Goal: Task Accomplishment & Management: Use online tool/utility

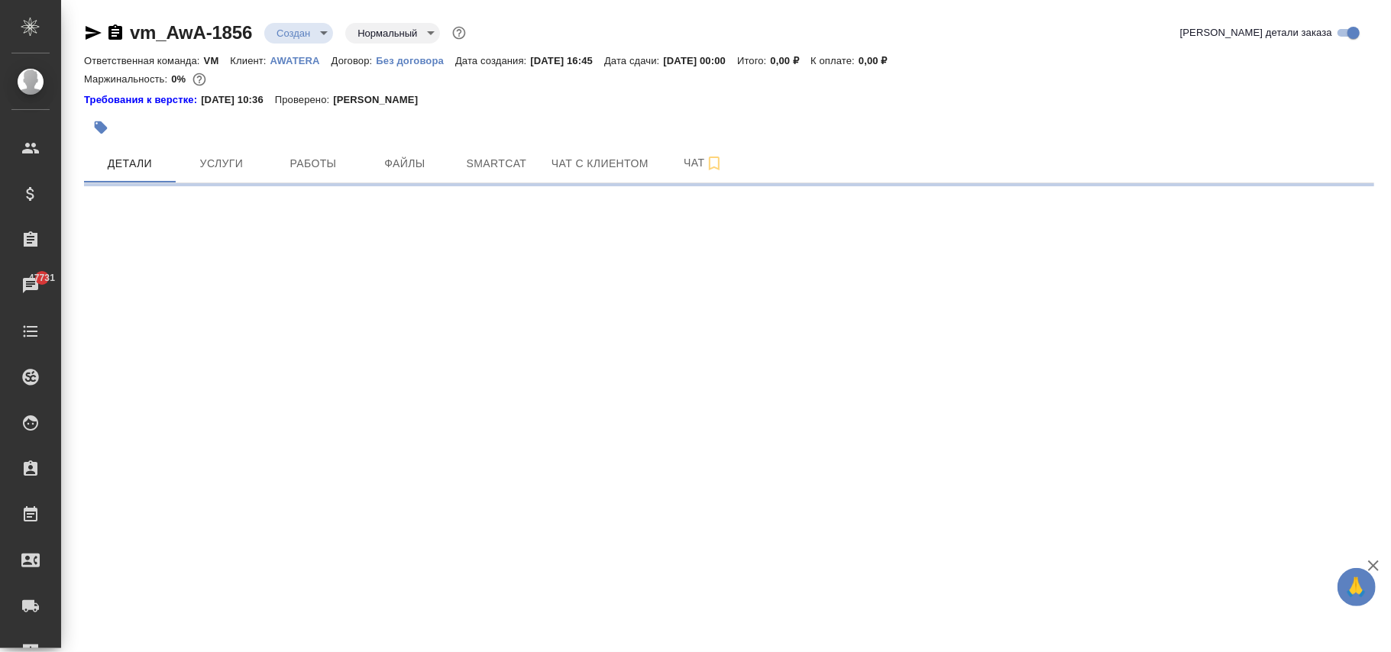
select select "RU"
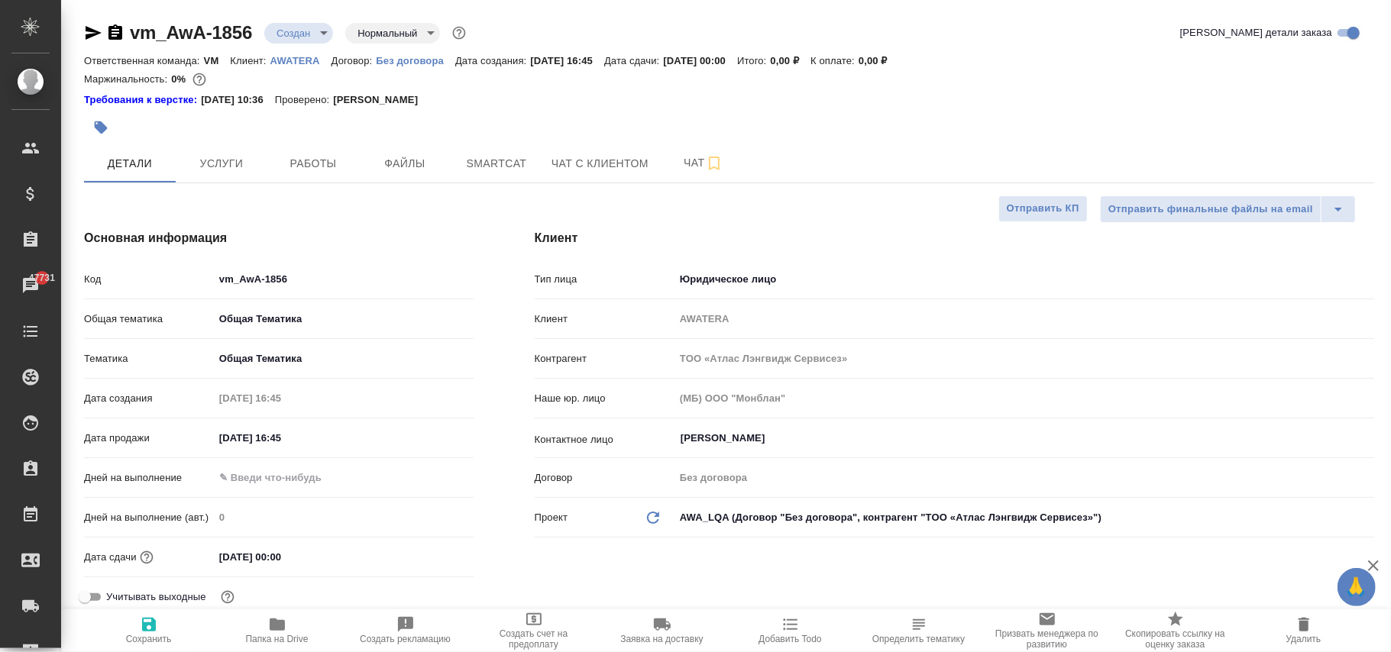
type textarea "x"
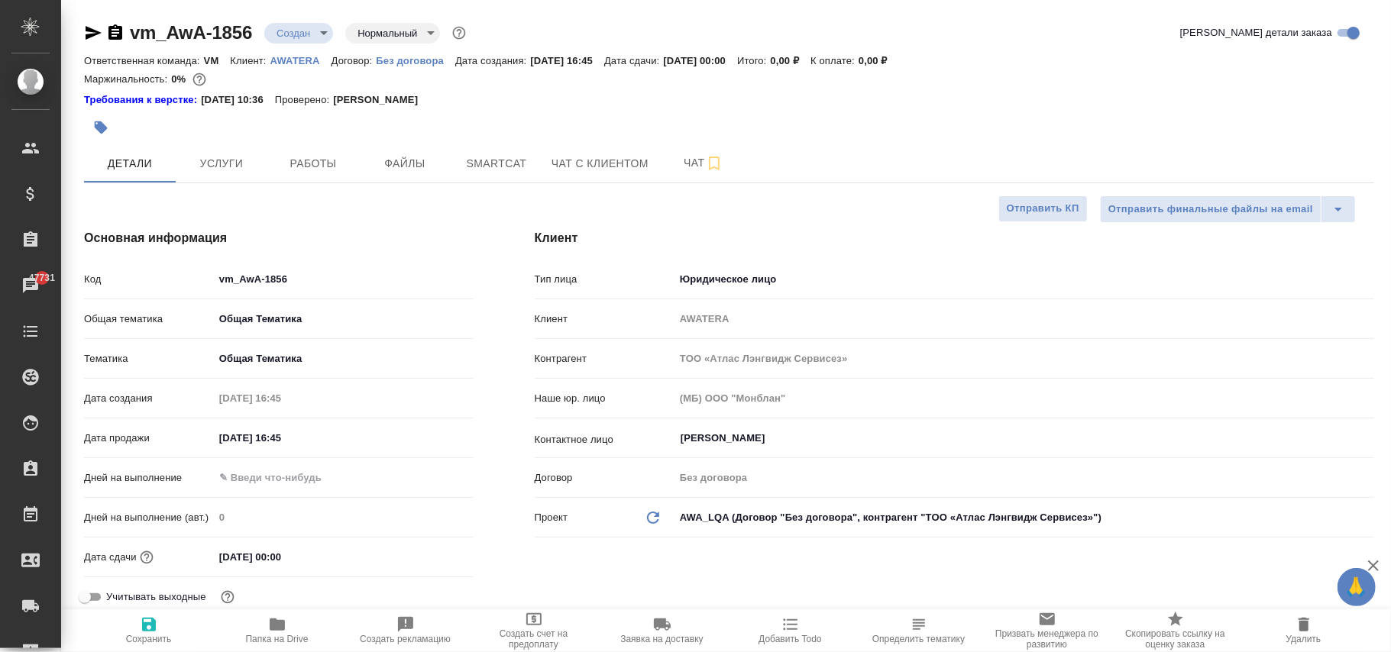
type textarea "x"
click at [239, 557] on input "31.12.2025 00:00" at bounding box center [282, 557] width 134 height 22
type input "31.12.0250 00:0_"
type textarea "x"
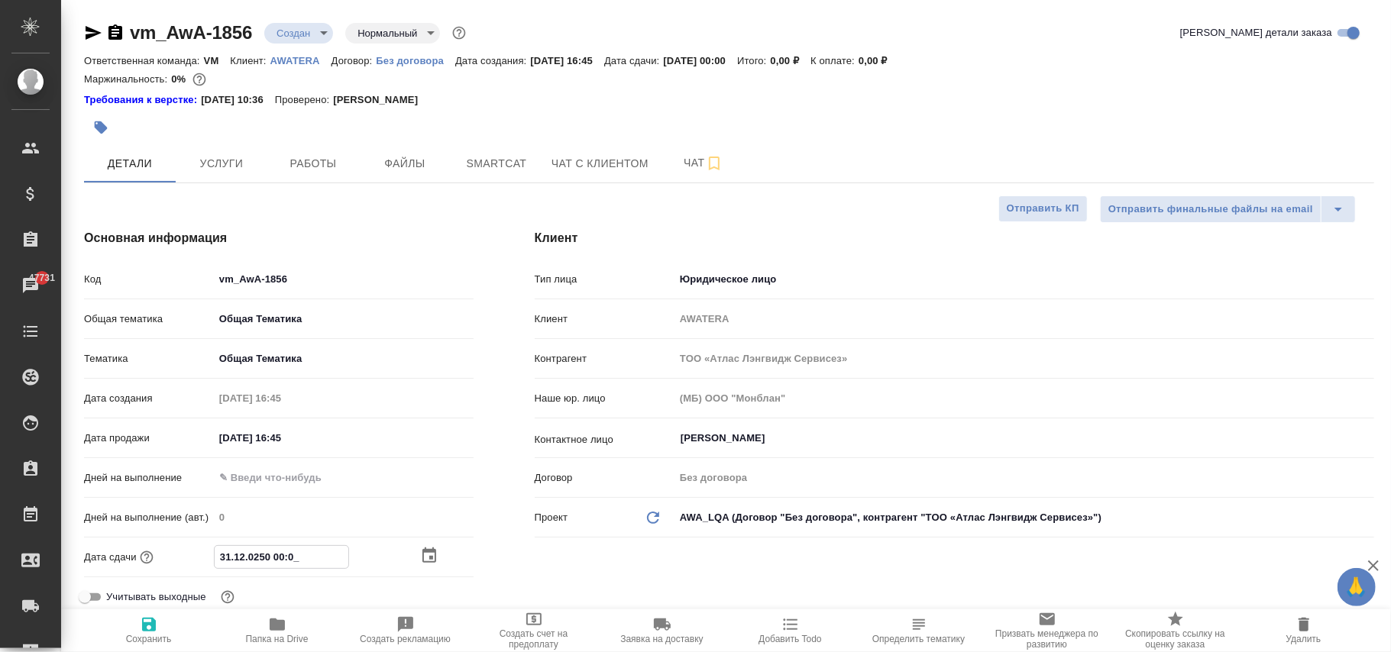
type textarea "x"
type input "31.10.2025 00:00"
type textarea "x"
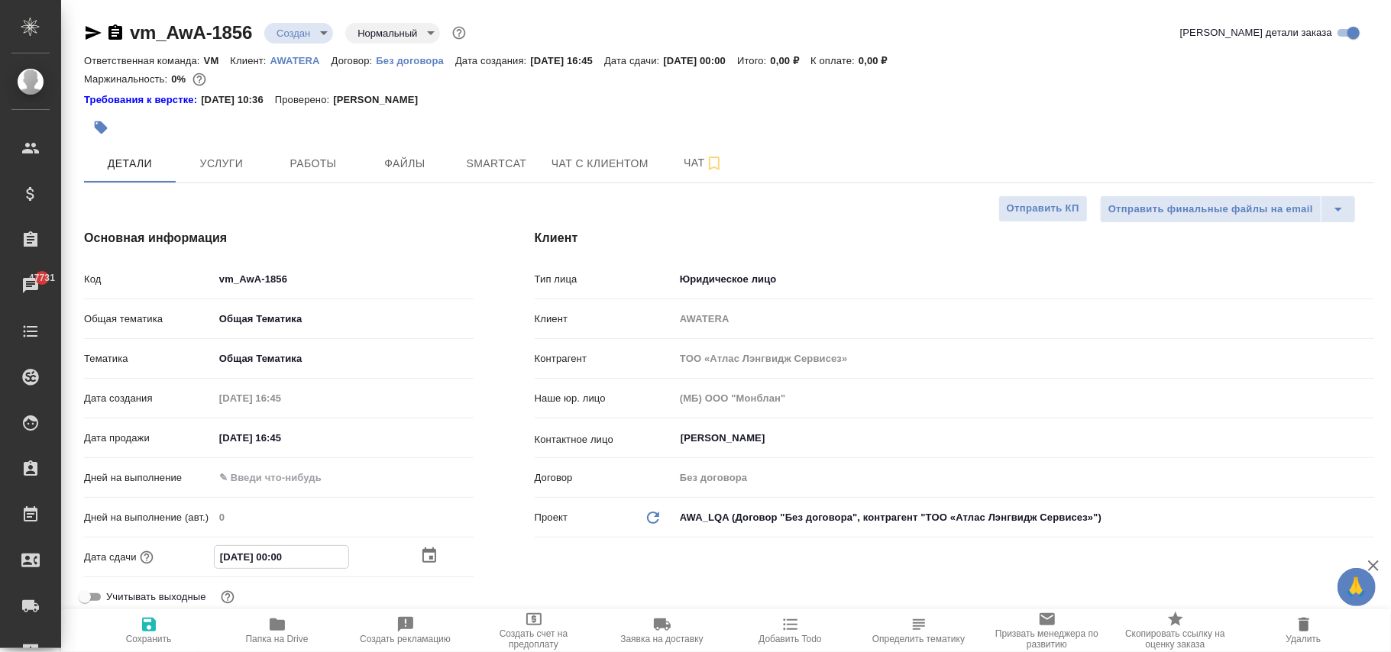
type input "31.10.2025 00:00"
click at [148, 636] on span "Сохранить" at bounding box center [149, 639] width 46 height 11
type textarea "x"
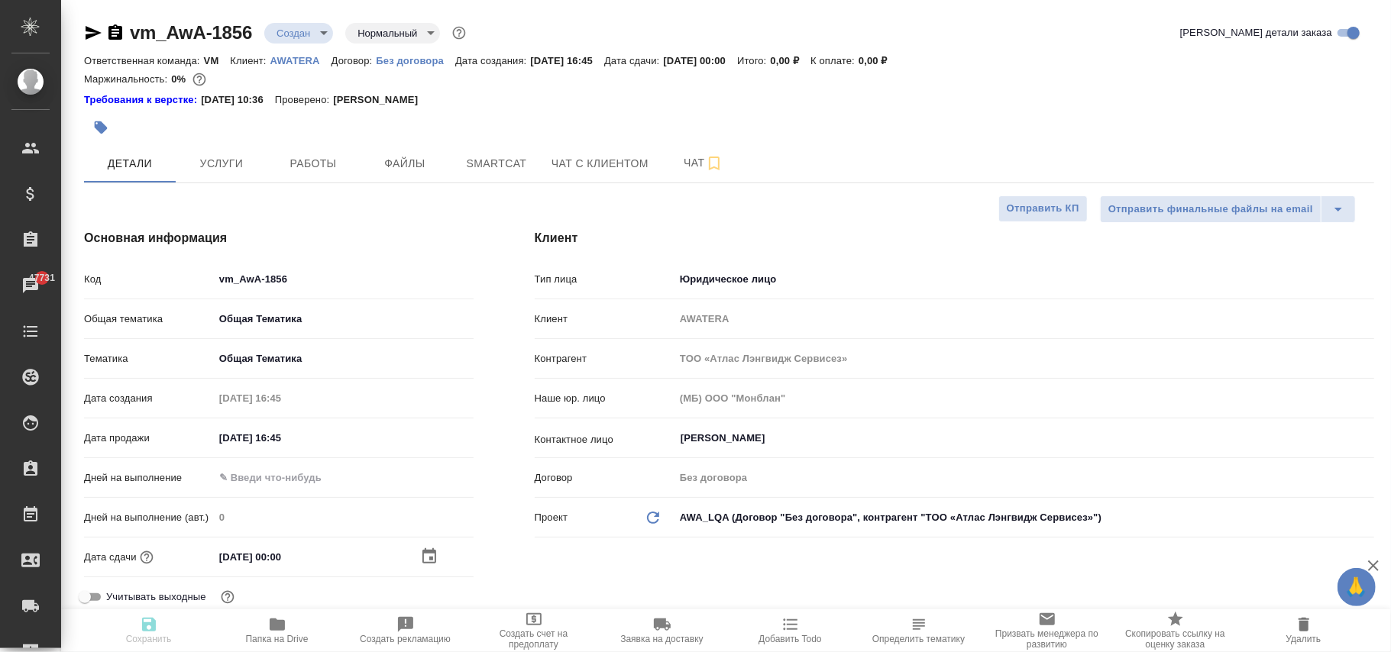
type textarea "x"
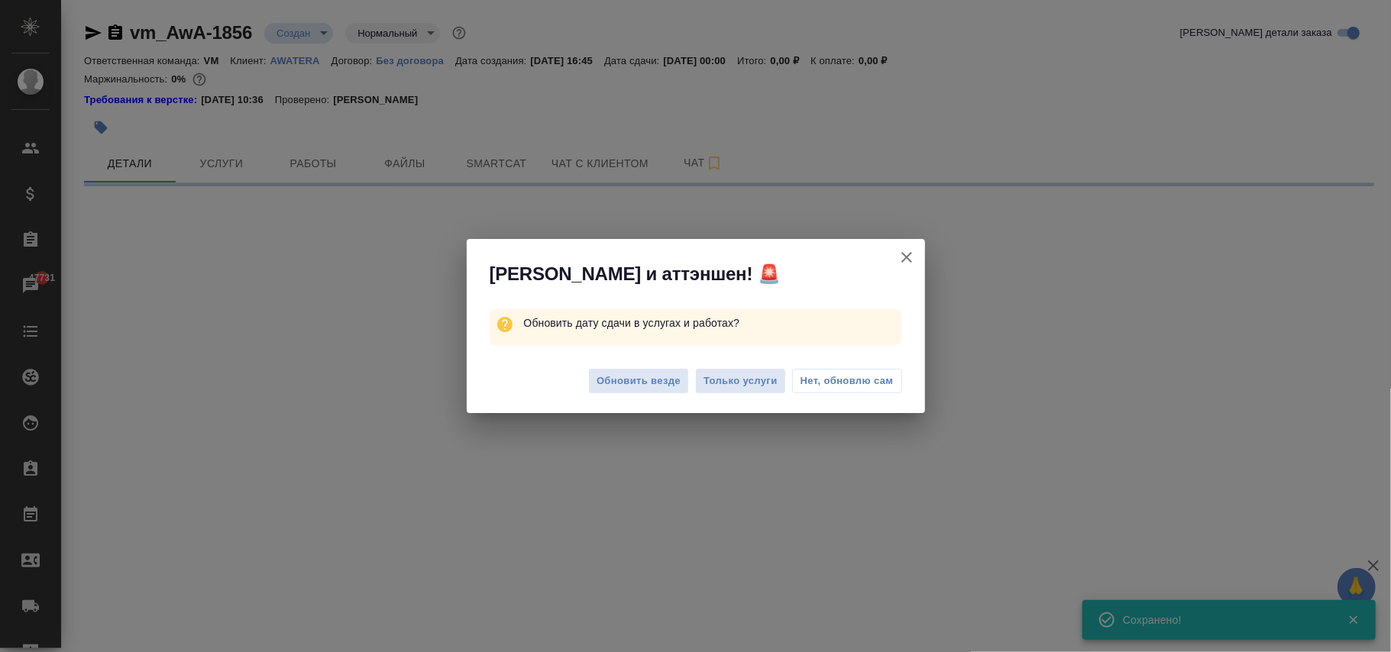
drag, startPoint x: 853, startPoint y: 374, endPoint x: 863, endPoint y: 377, distance: 10.4
click at [856, 376] on span "Нет, обновлю сам" at bounding box center [847, 381] width 93 height 15
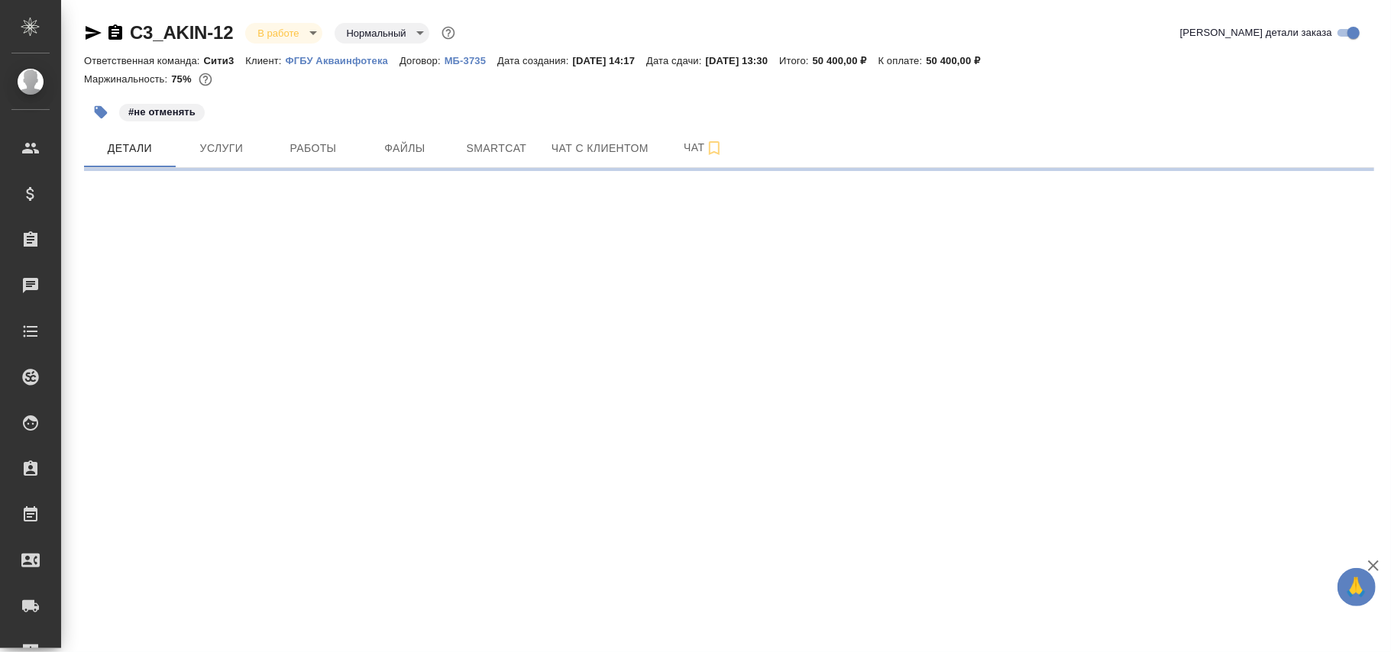
select select "RU"
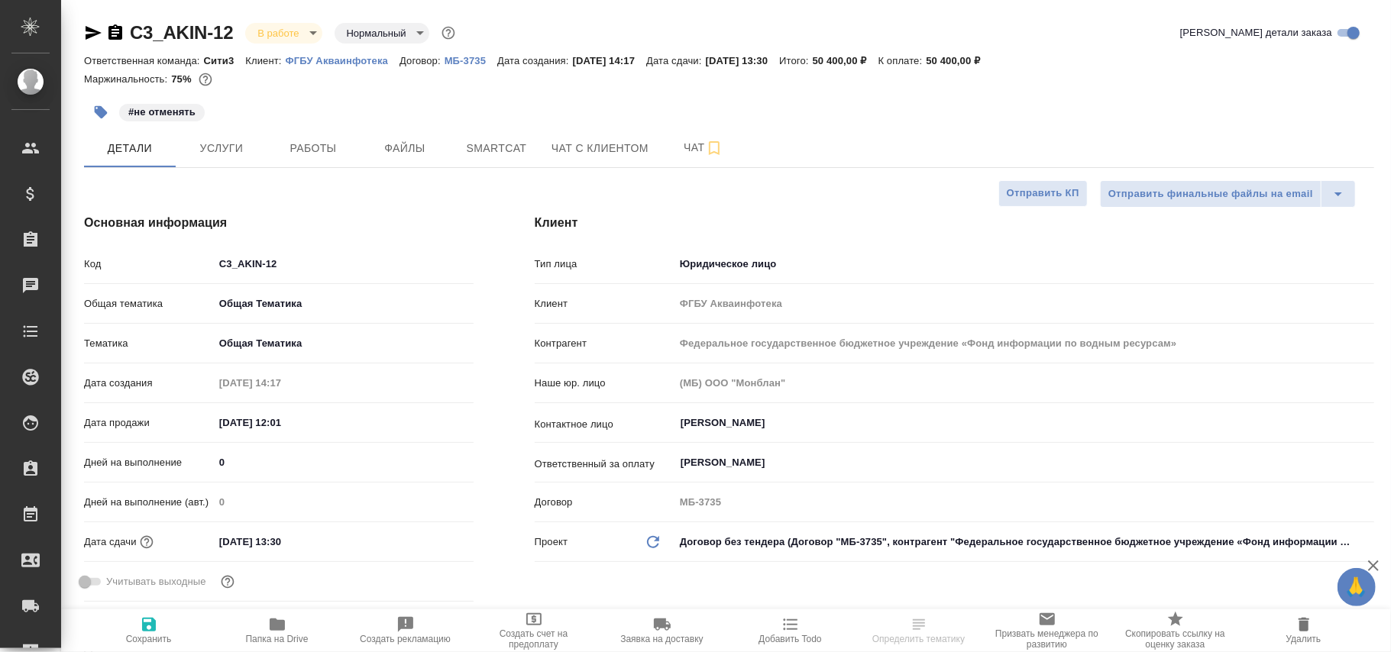
type textarea "x"
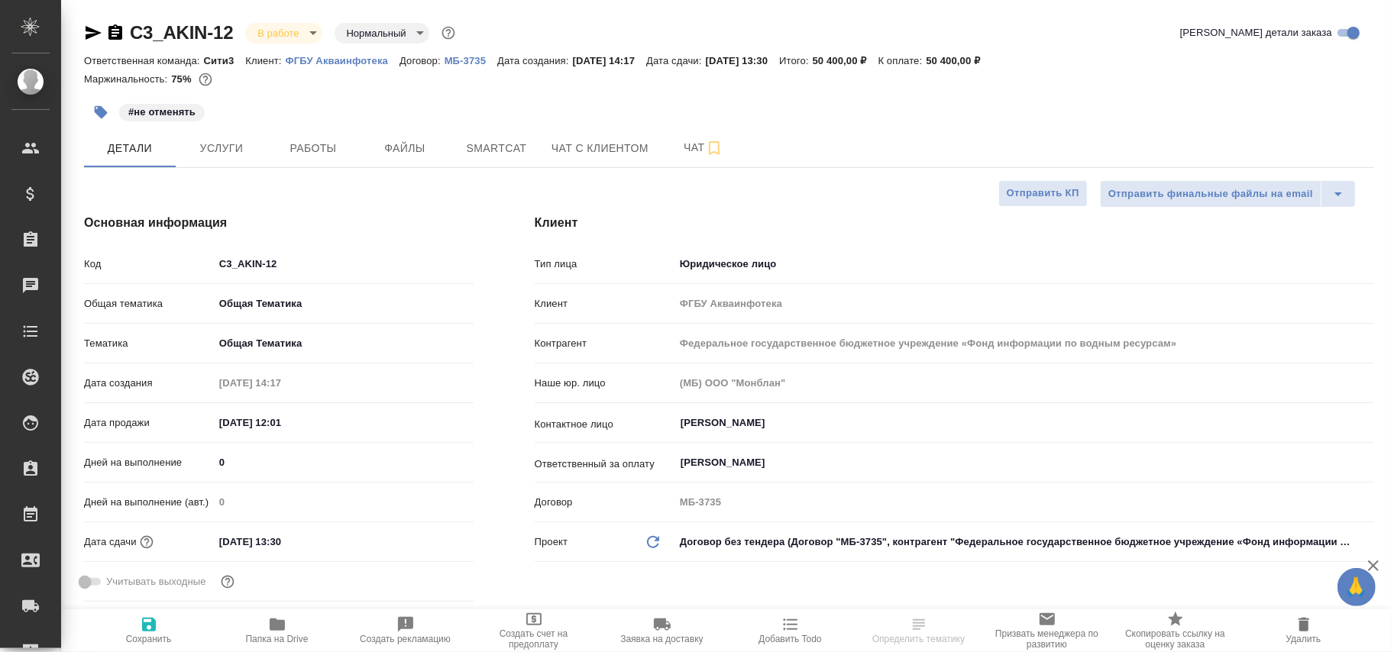
type textarea "x"
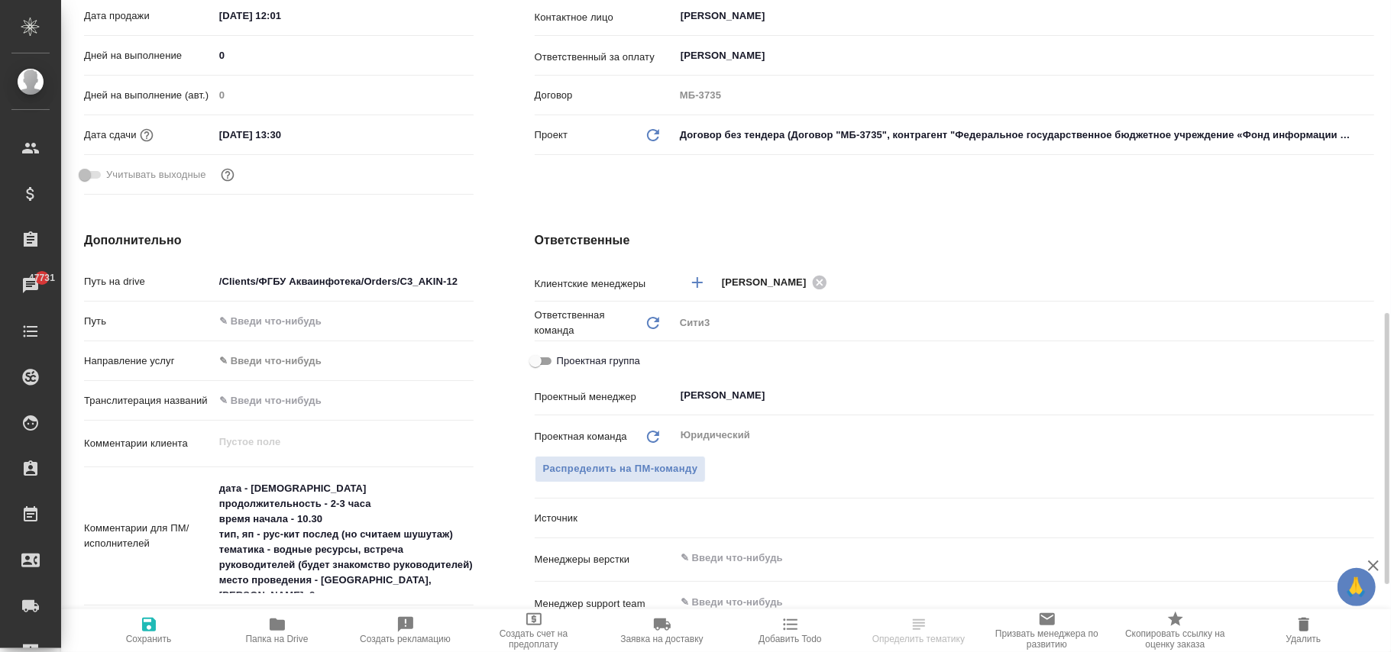
scroll to position [713, 0]
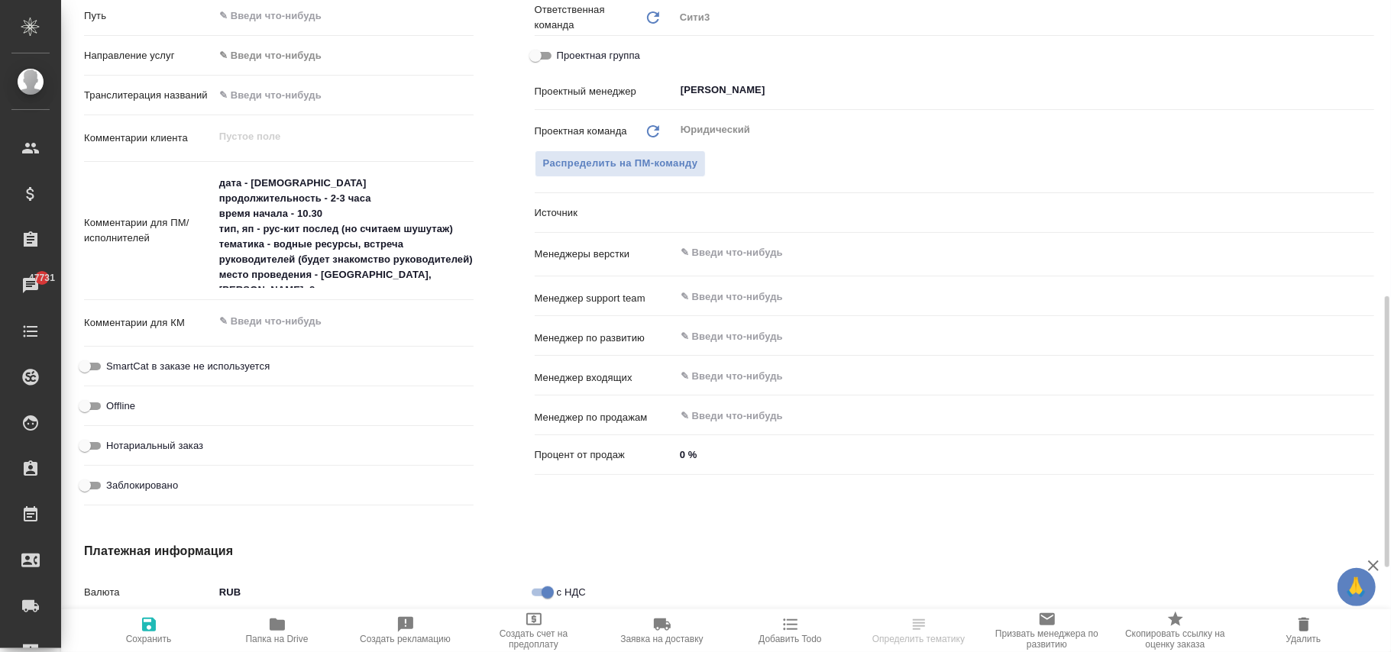
type textarea "x"
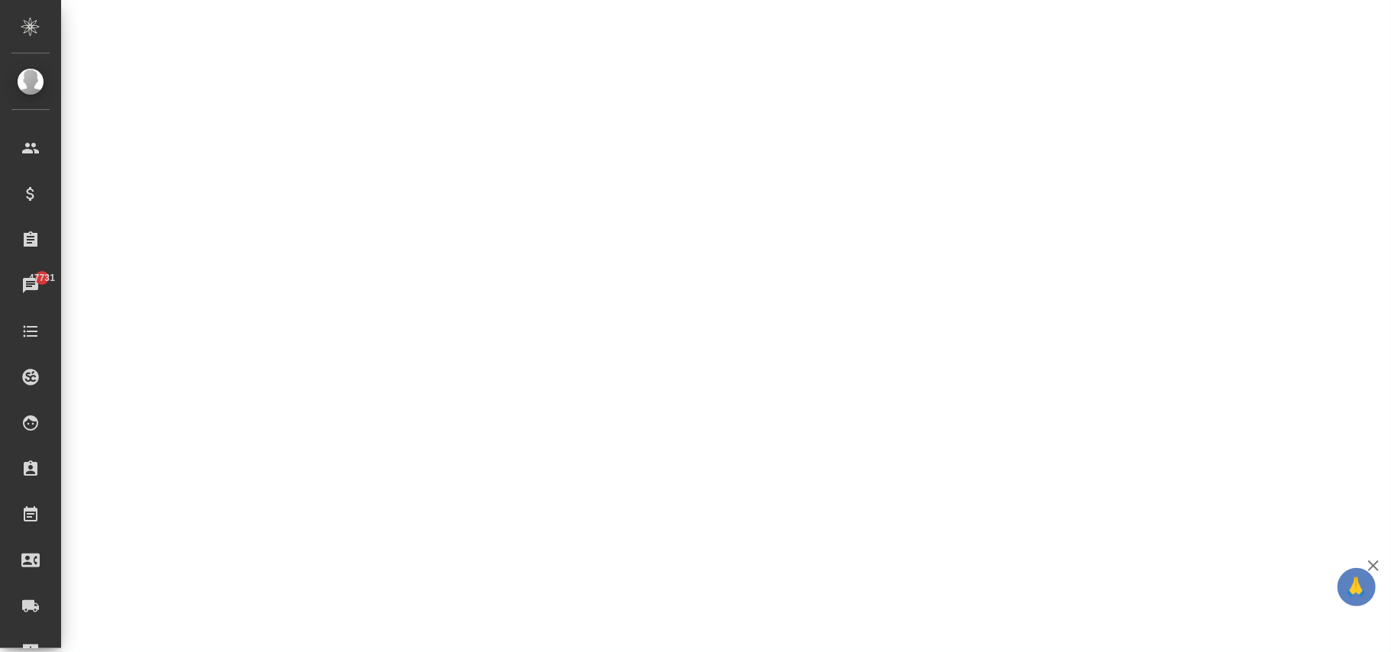
select select "RU"
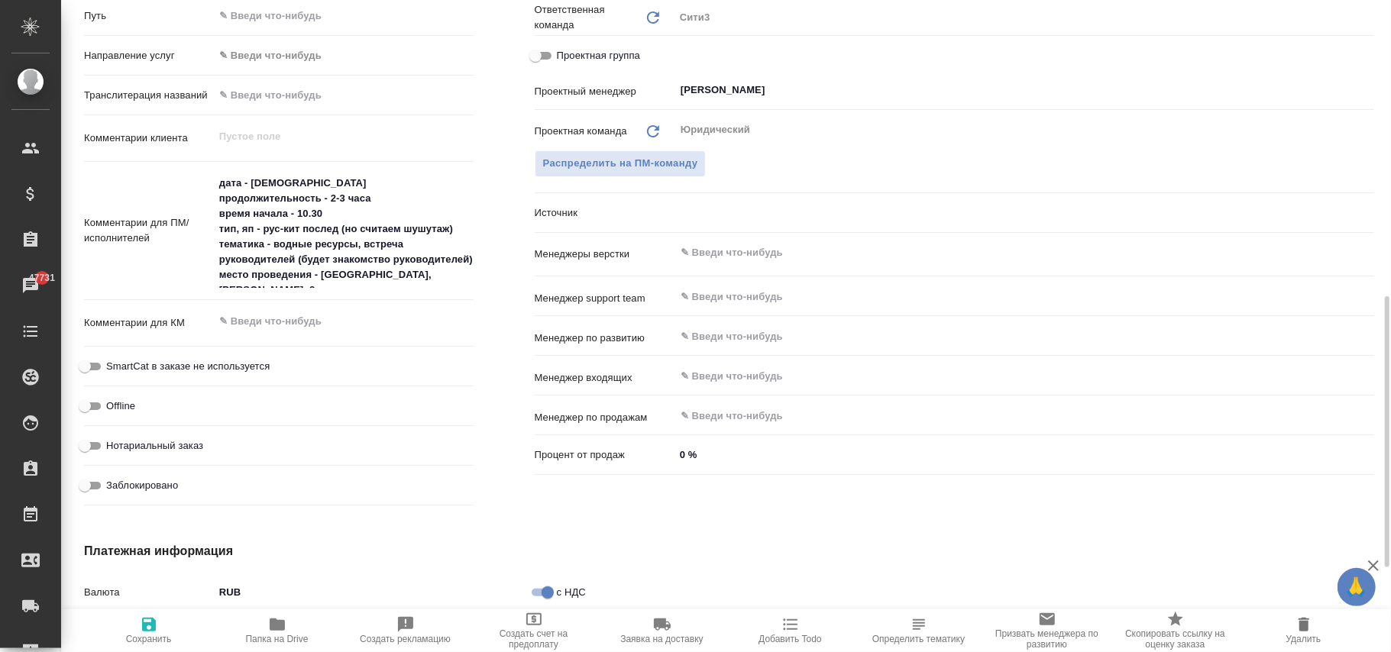
type textarea "x"
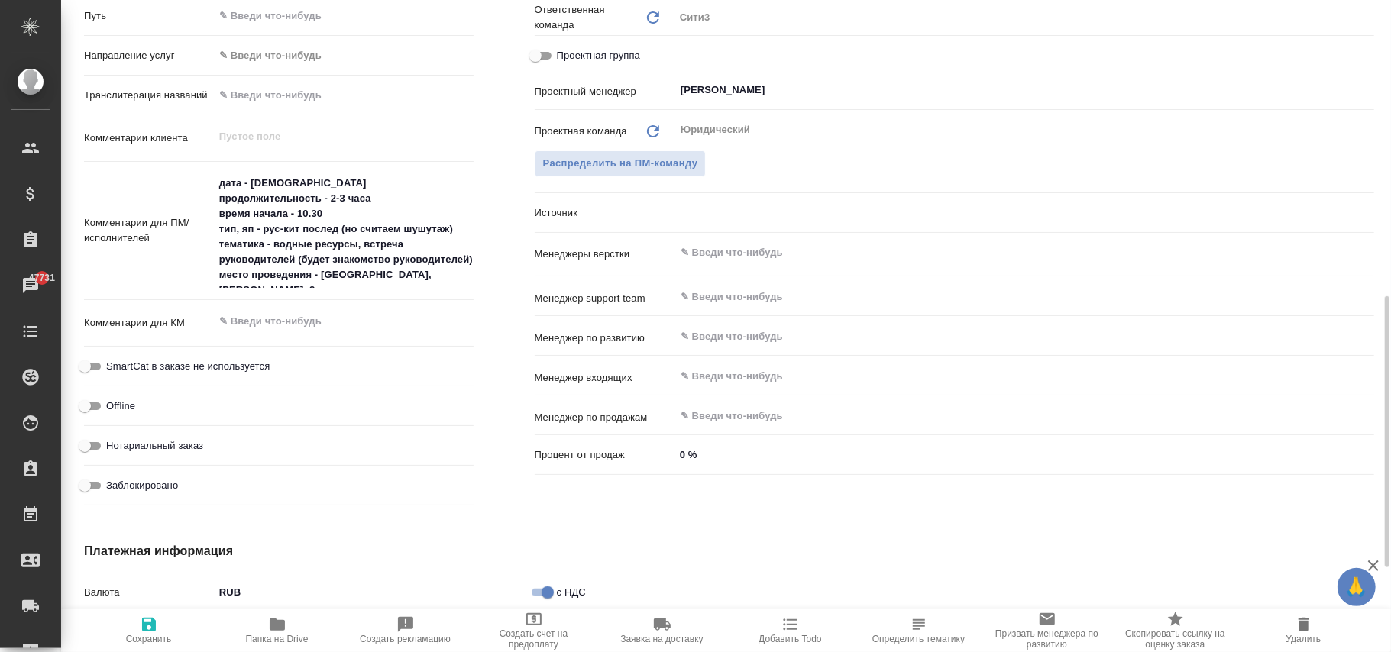
type textarea "x"
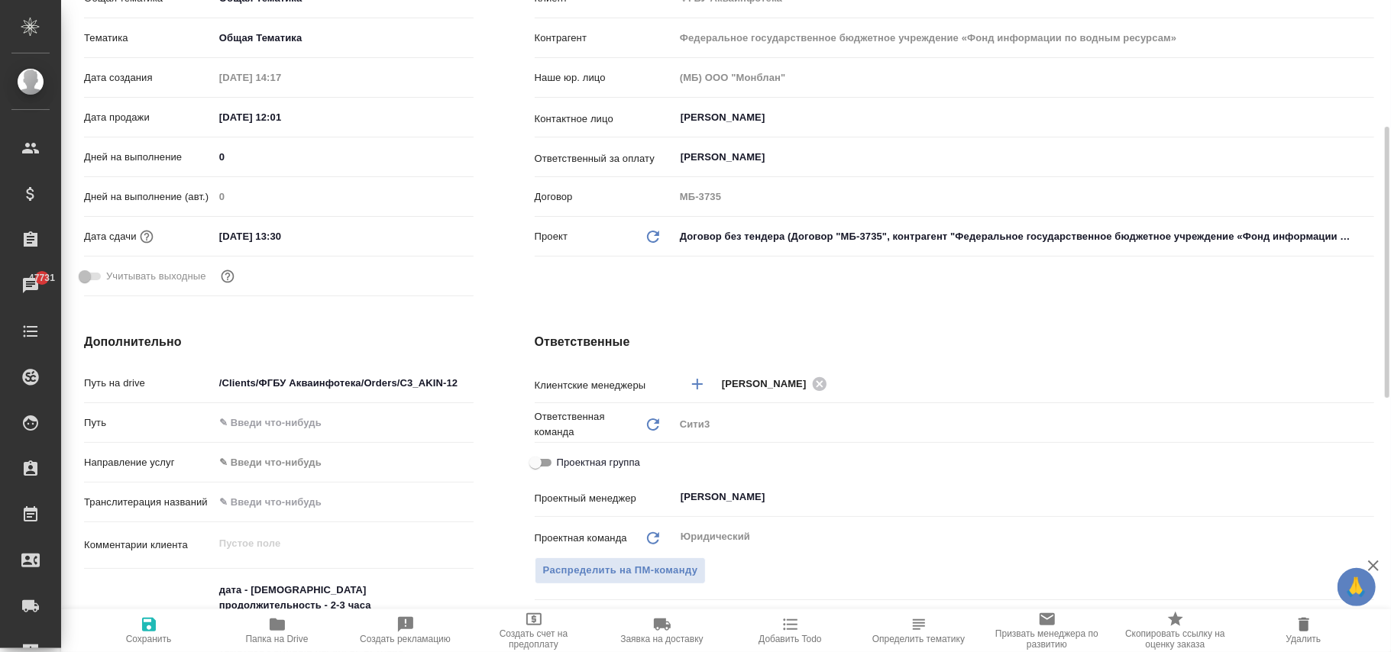
scroll to position [0, 0]
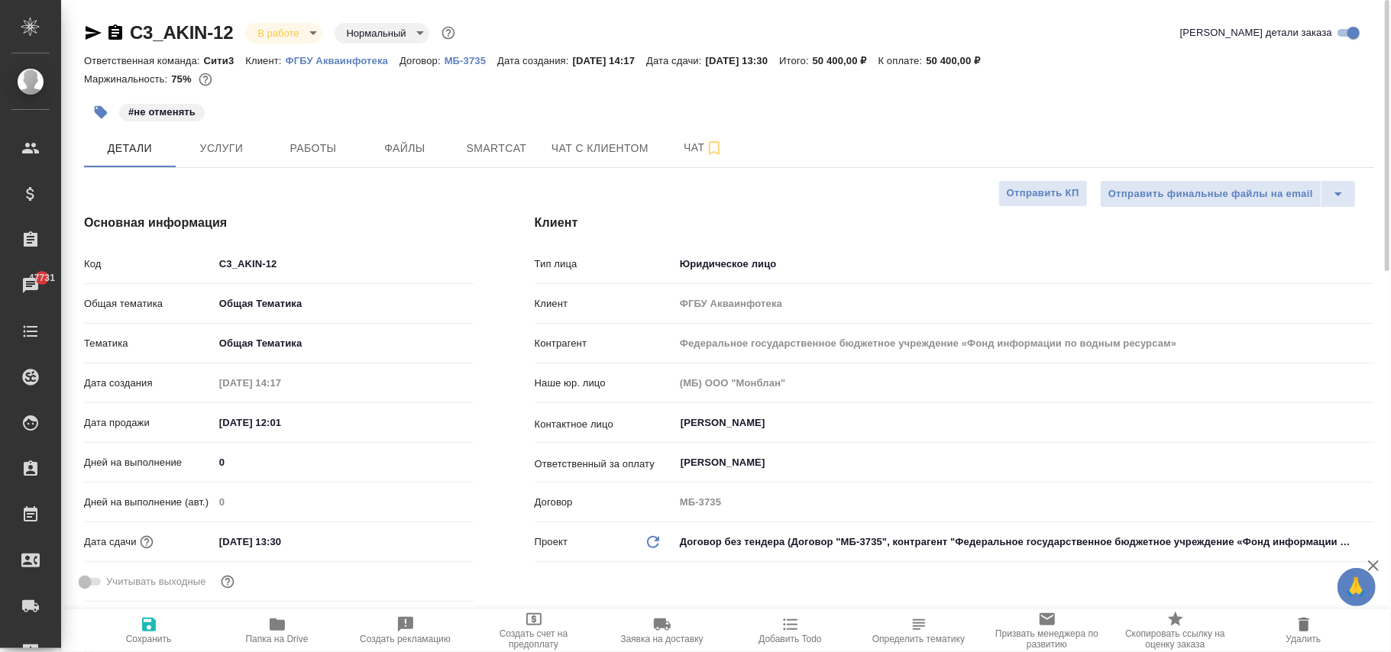
click at [364, 60] on p "ФГБУ Акваинфотека" at bounding box center [343, 60] width 115 height 11
type textarea "x"
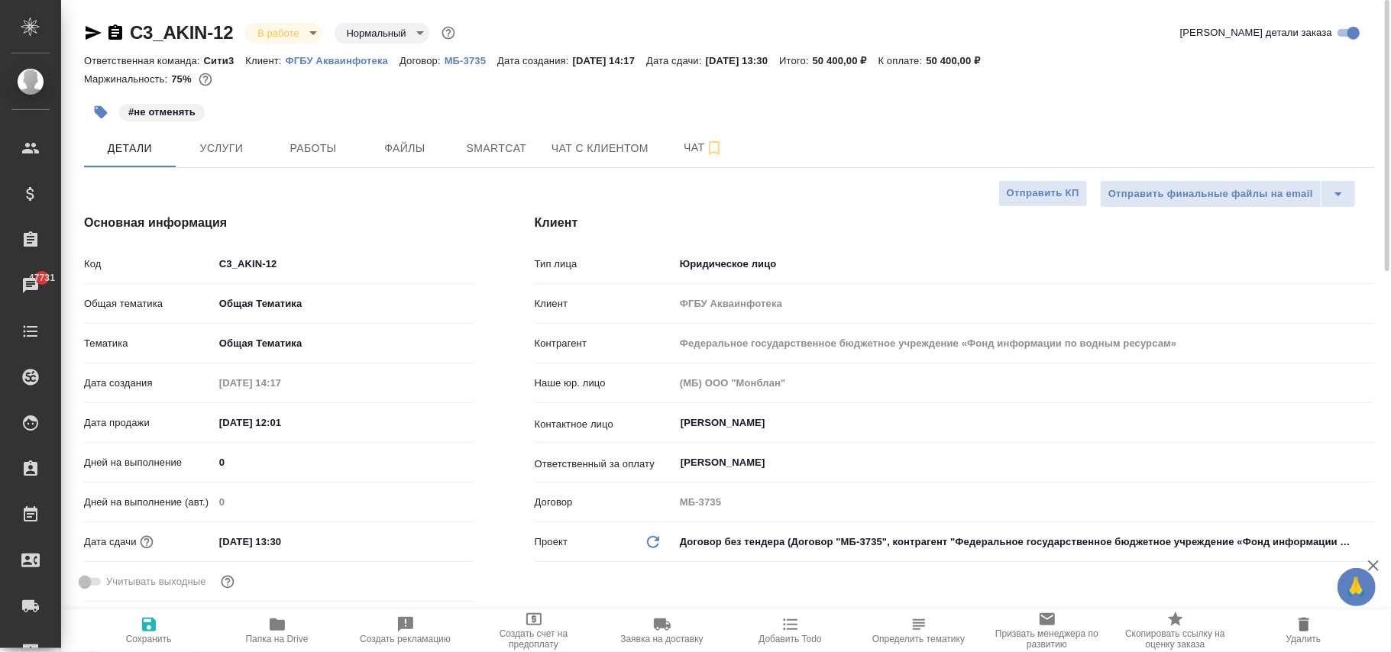
type textarea "x"
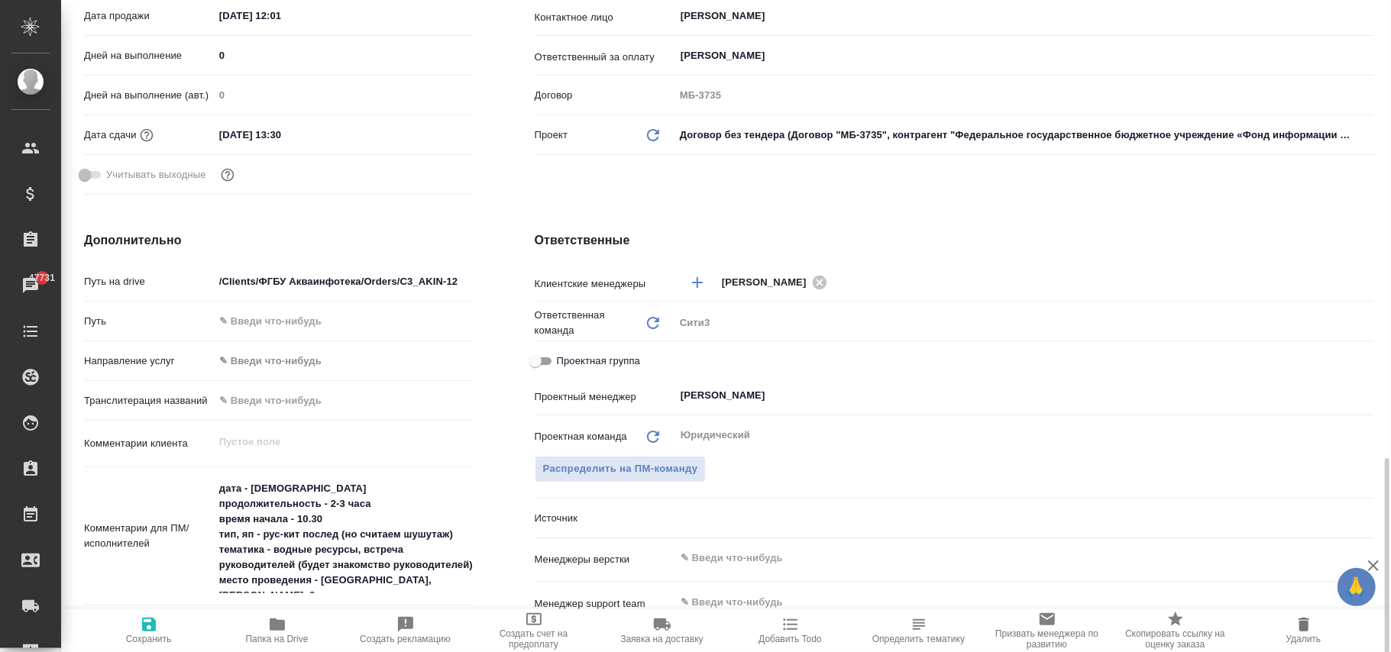
scroll to position [611, 0]
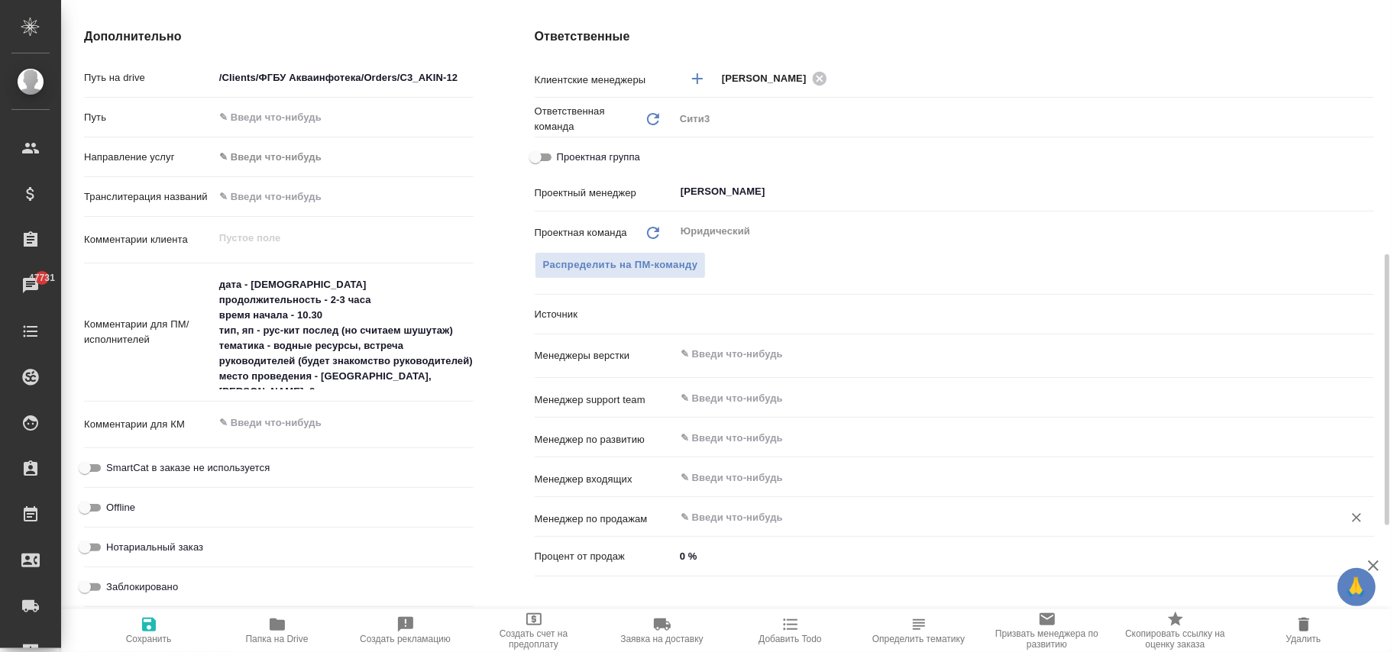
click at [716, 508] on div "​" at bounding box center [1025, 517] width 700 height 28
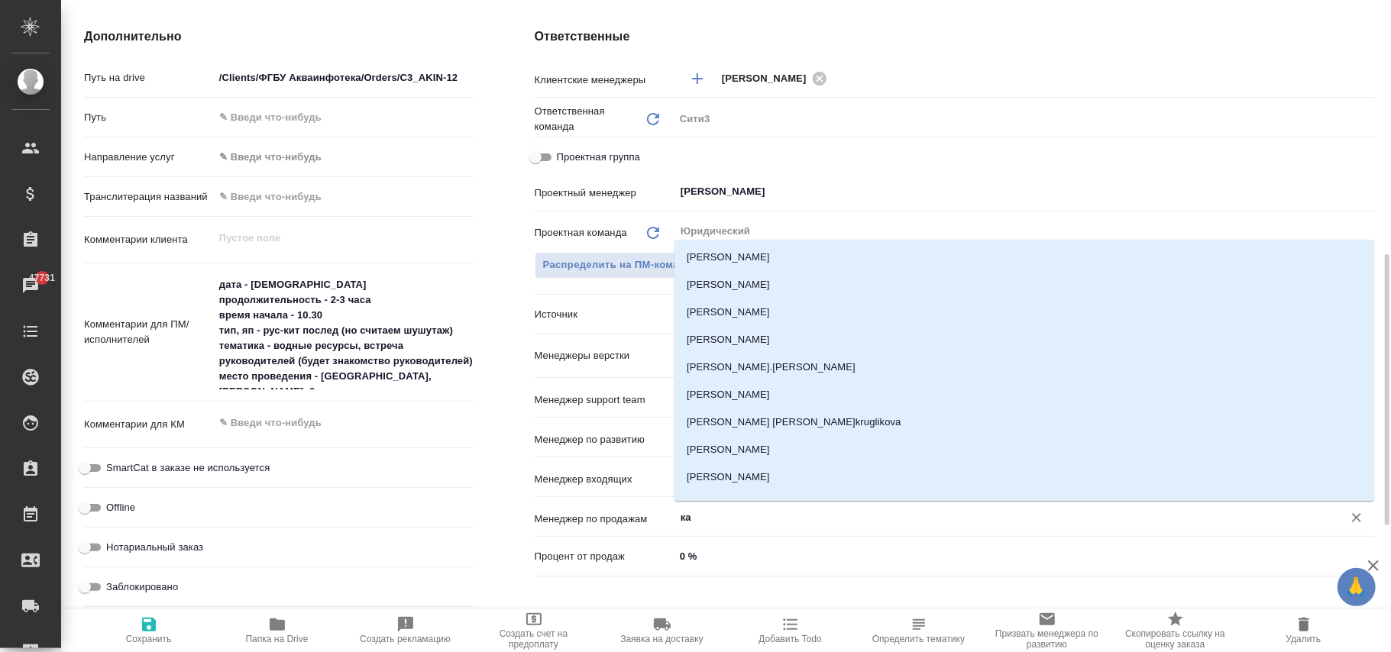
type input "каи"
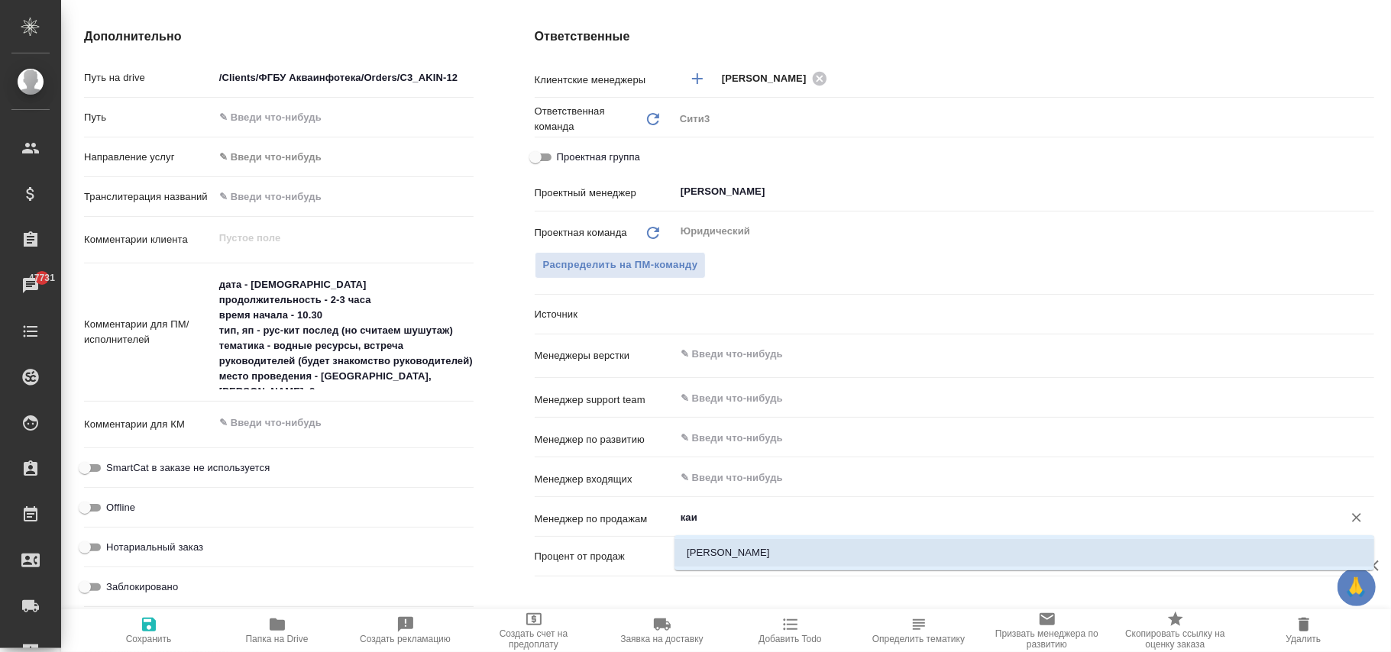
click at [793, 558] on li "[PERSON_NAME]" at bounding box center [1025, 553] width 700 height 28
type textarea "x"
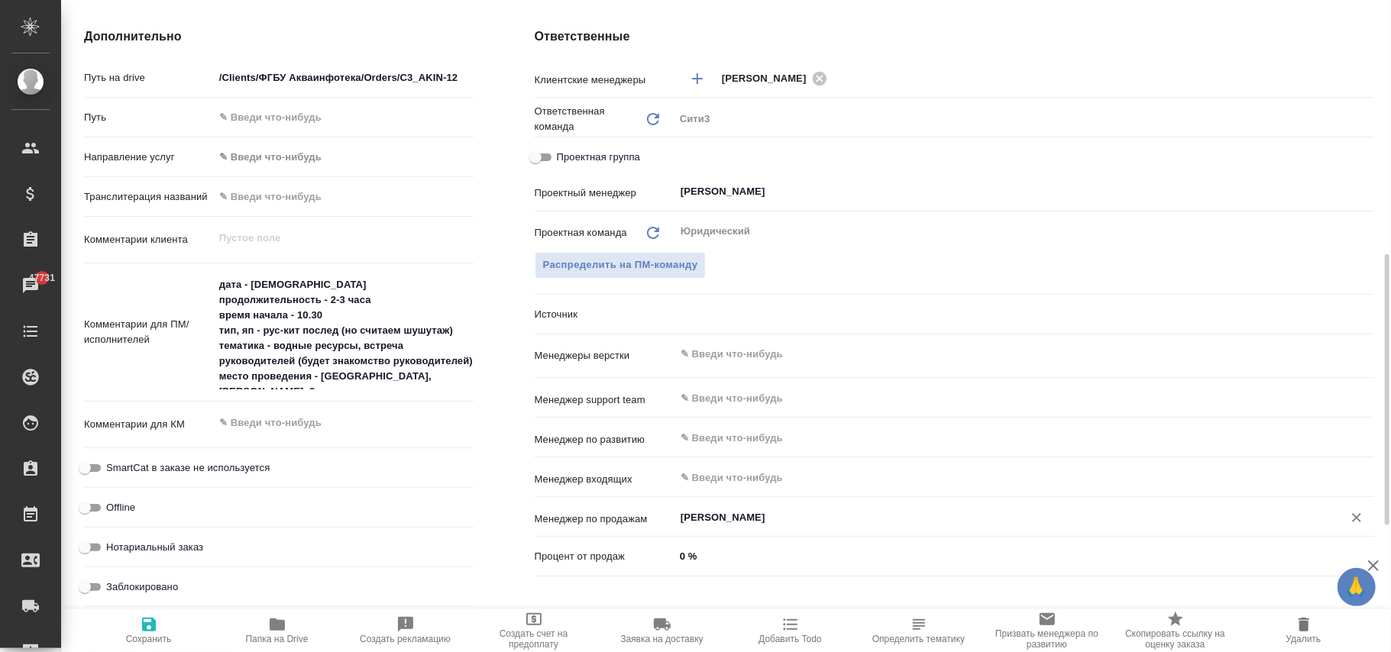
type input "[PERSON_NAME]"
click at [159, 630] on span "Сохранить" at bounding box center [149, 630] width 110 height 29
type textarea "x"
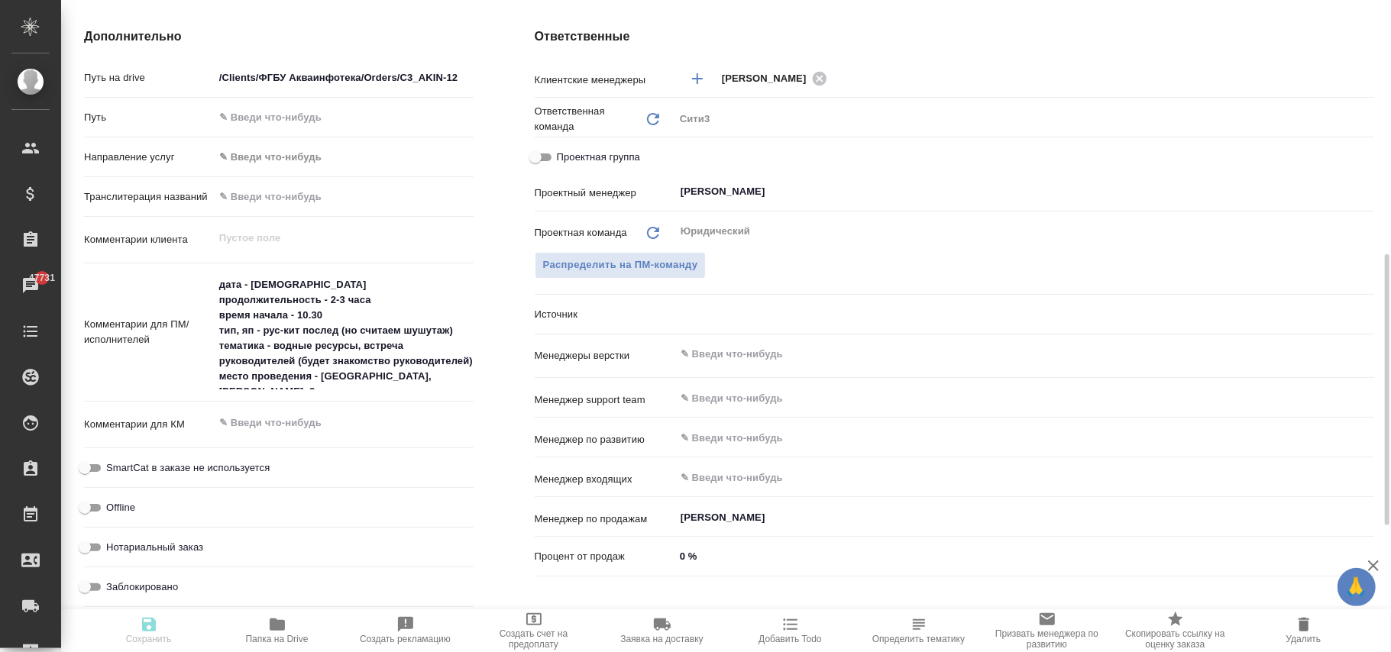
type textarea "x"
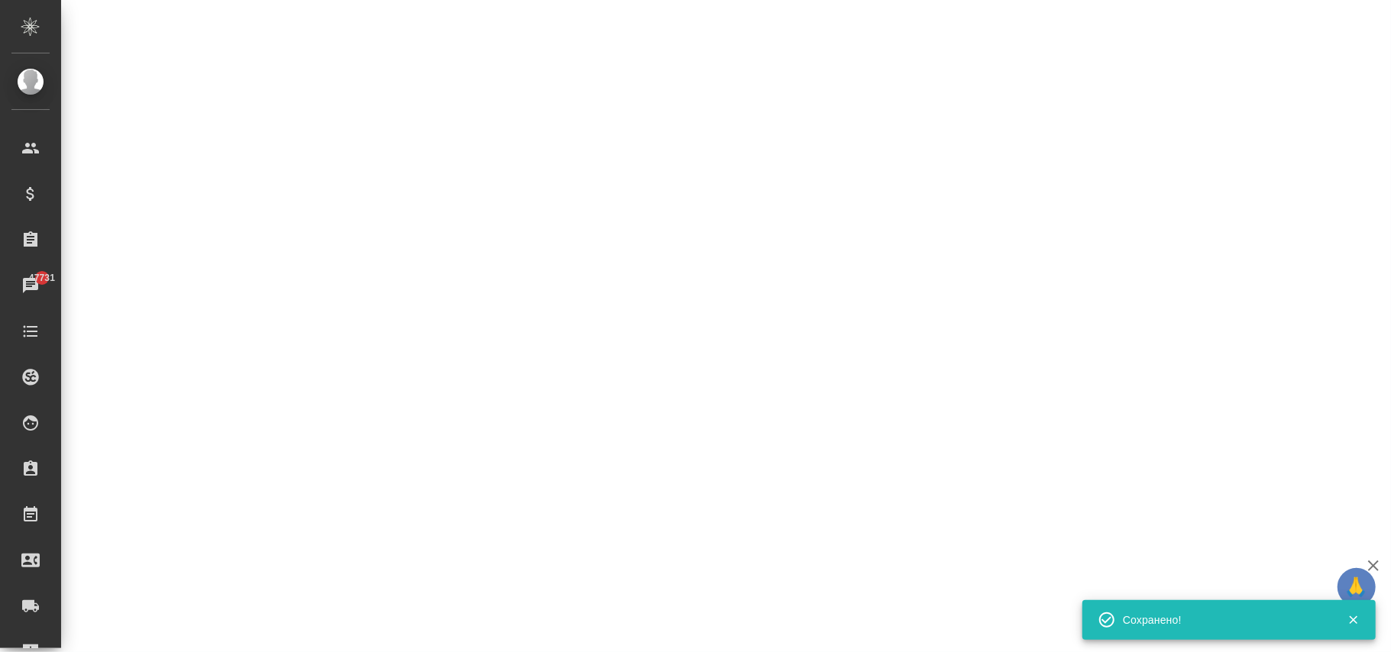
select select "RU"
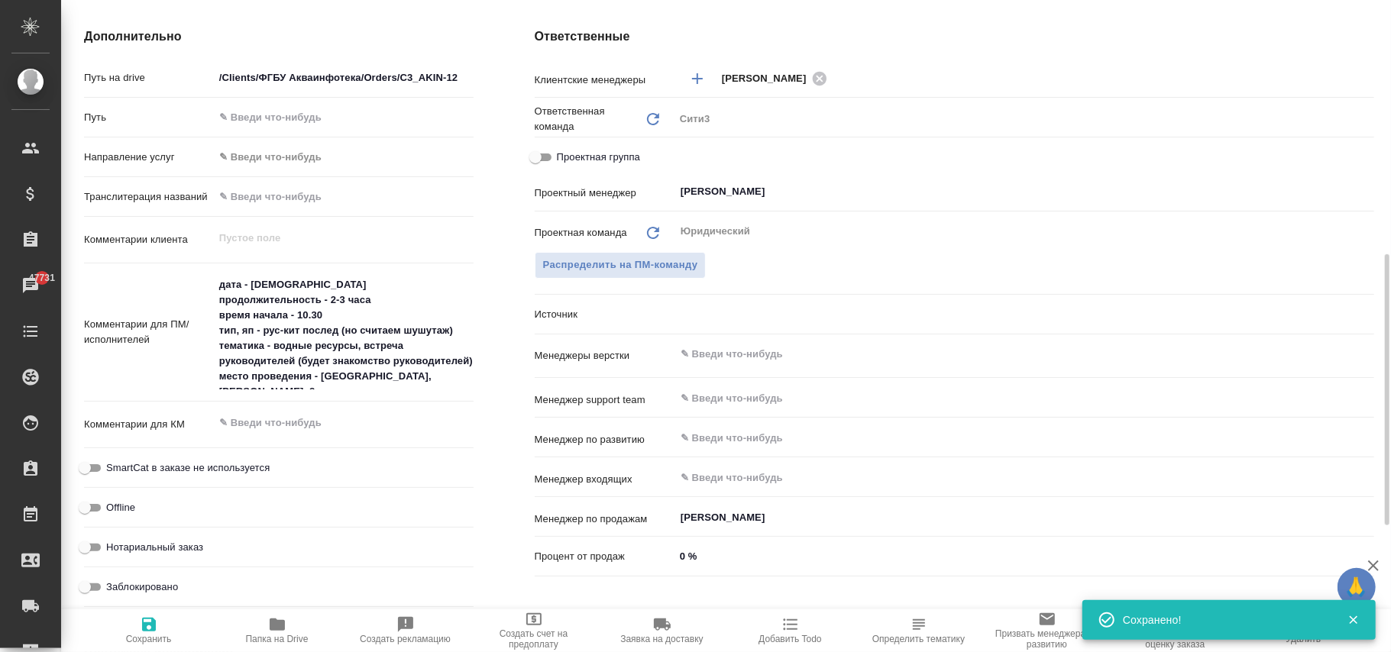
type textarea "x"
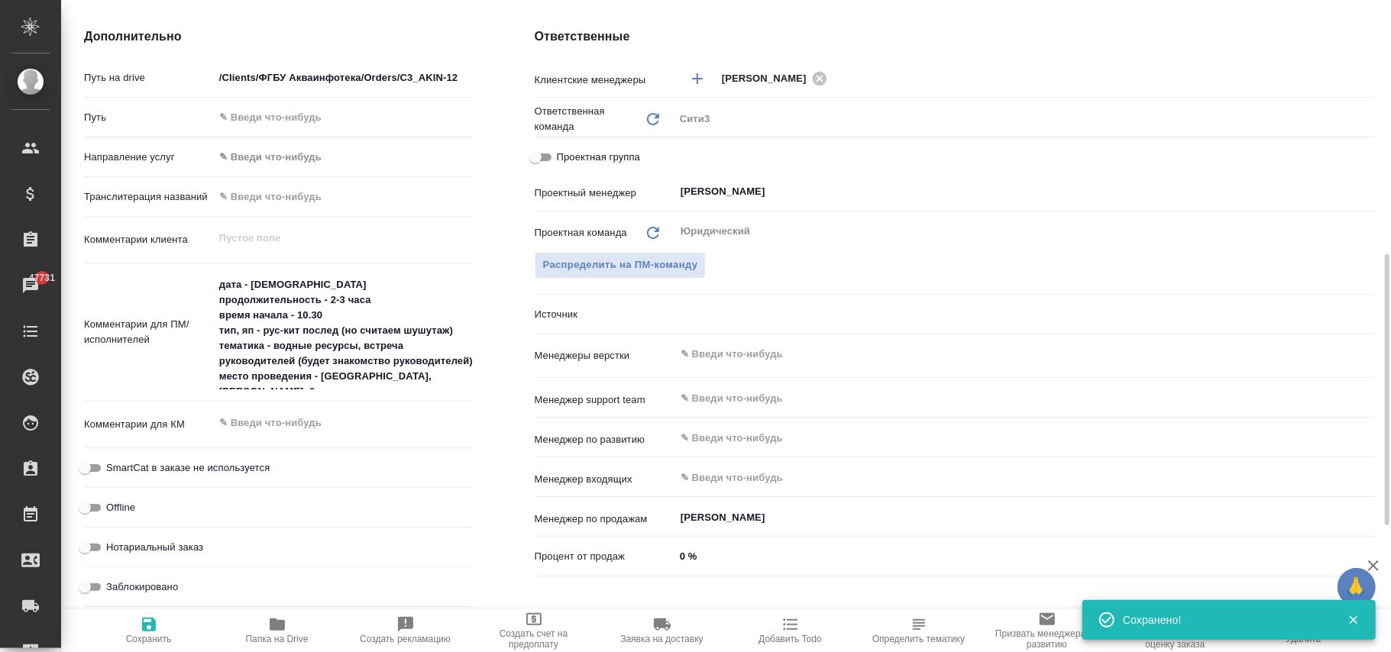
type textarea "x"
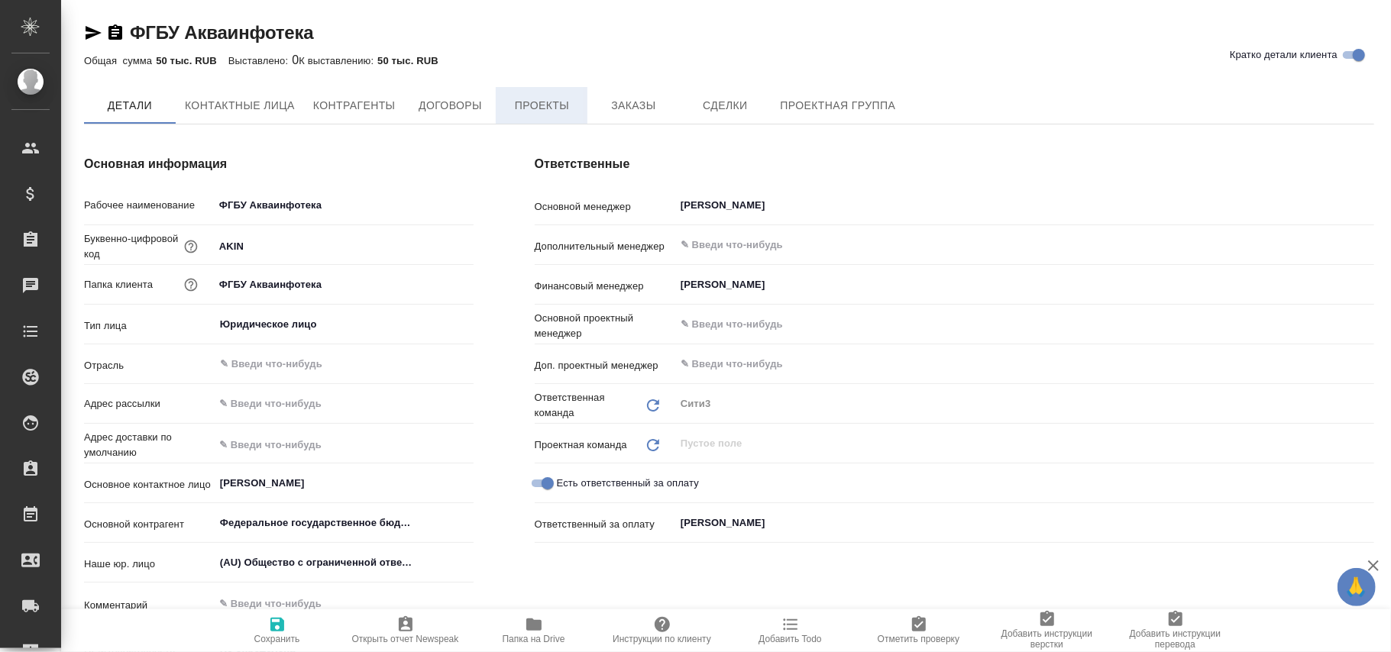
type textarea "x"
click at [533, 110] on span "Проекты" at bounding box center [541, 105] width 73 height 19
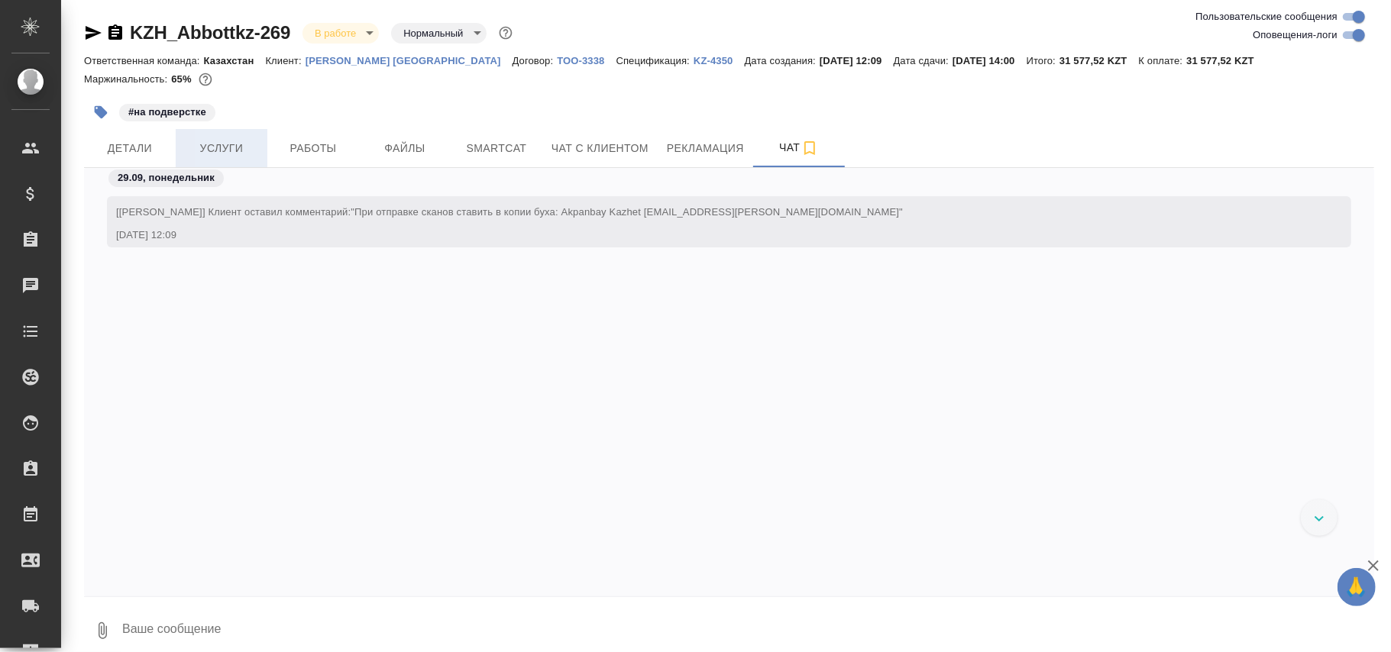
scroll to position [7488, 0]
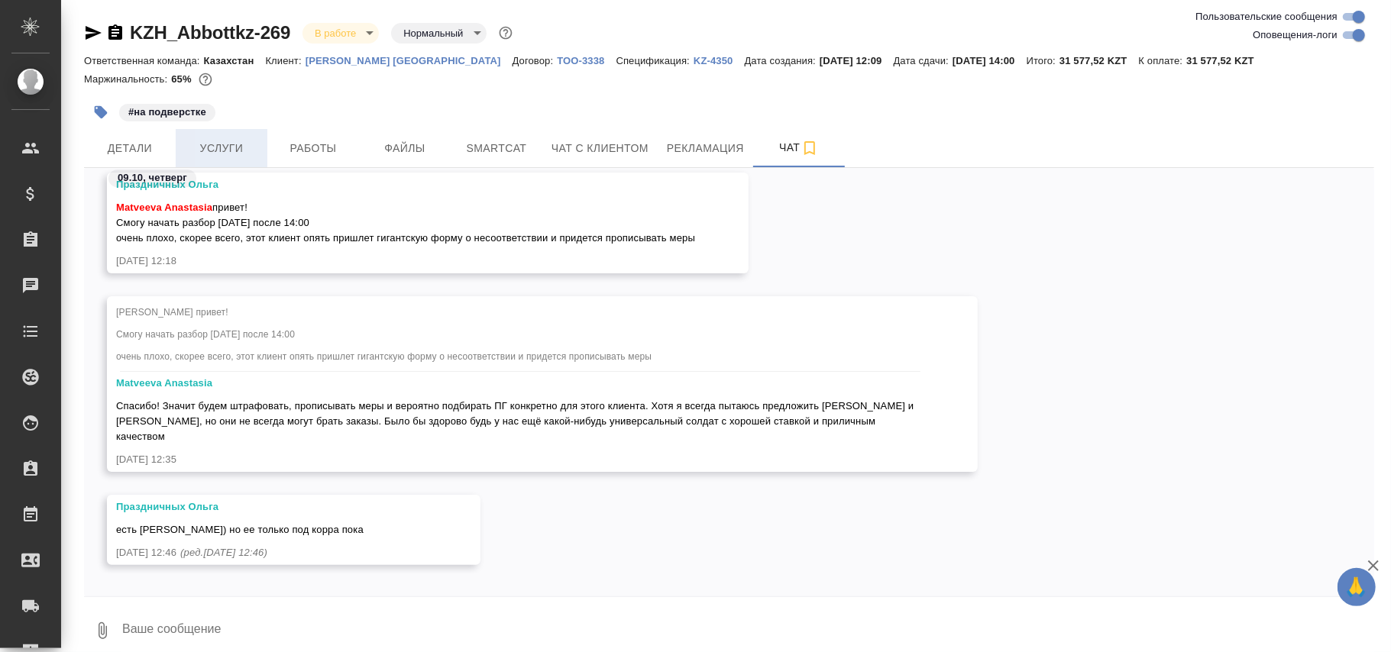
click at [235, 147] on span "Услуги" at bounding box center [221, 148] width 73 height 19
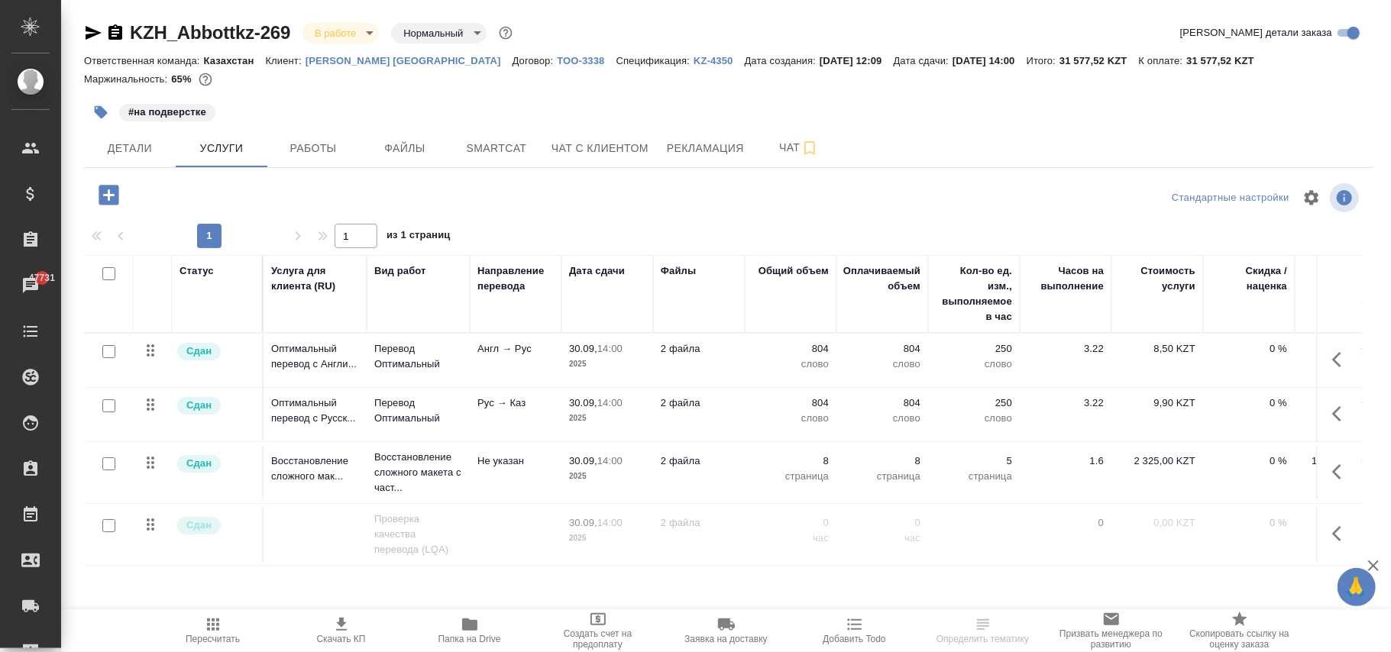
click at [111, 193] on icon "button" at bounding box center [109, 195] width 20 height 20
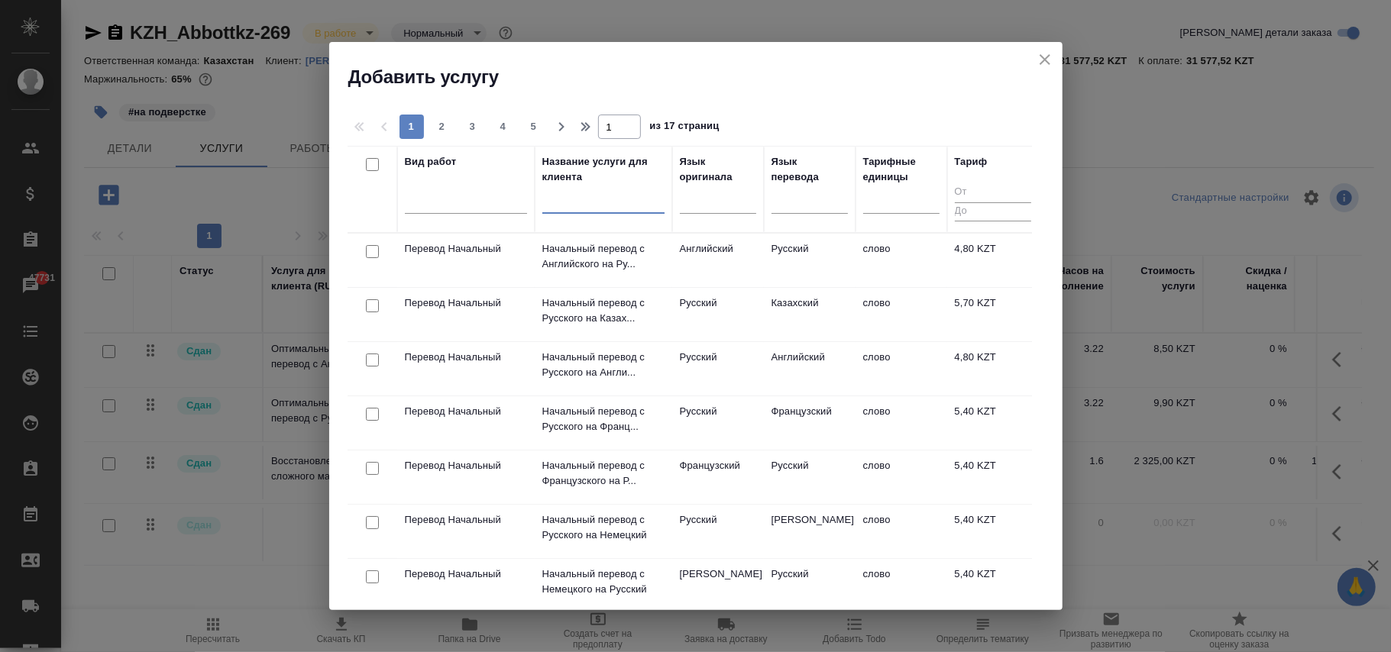
click at [600, 209] on input "text" at bounding box center [603, 204] width 122 height 19
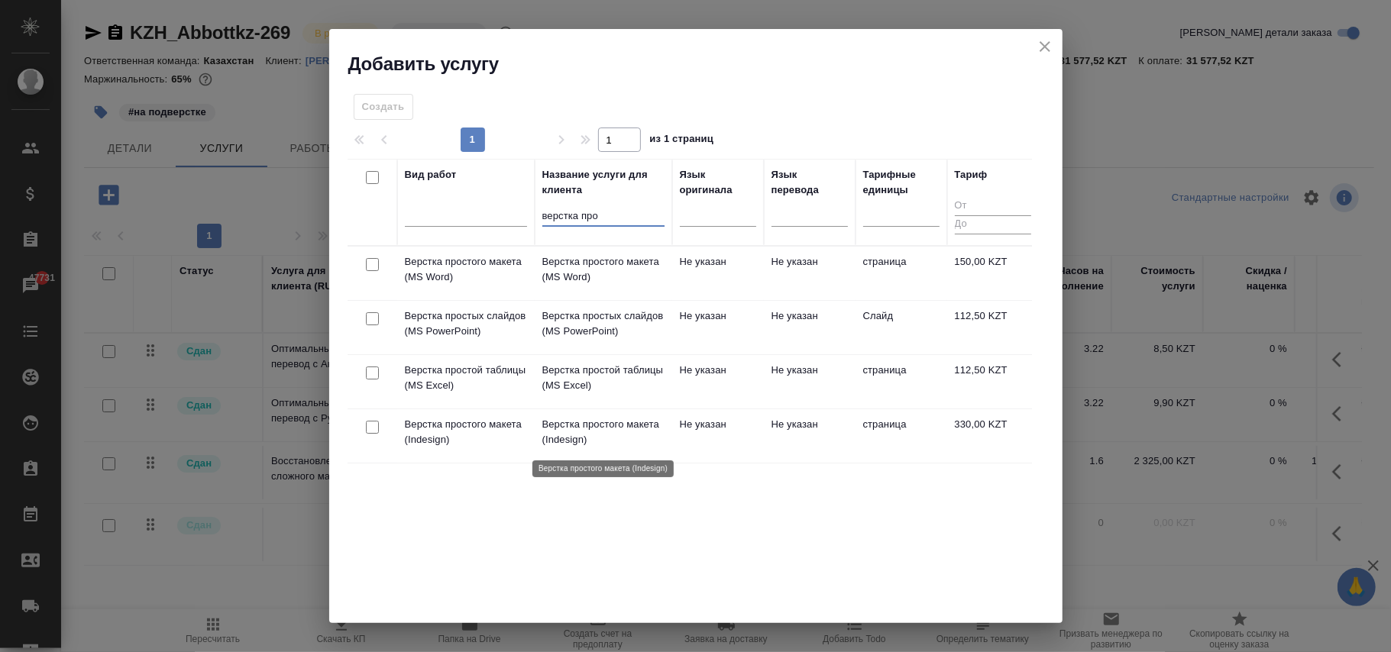
type input "верстка про"
click at [631, 438] on p "Верстка простого макета (Indesign)" at bounding box center [603, 432] width 122 height 31
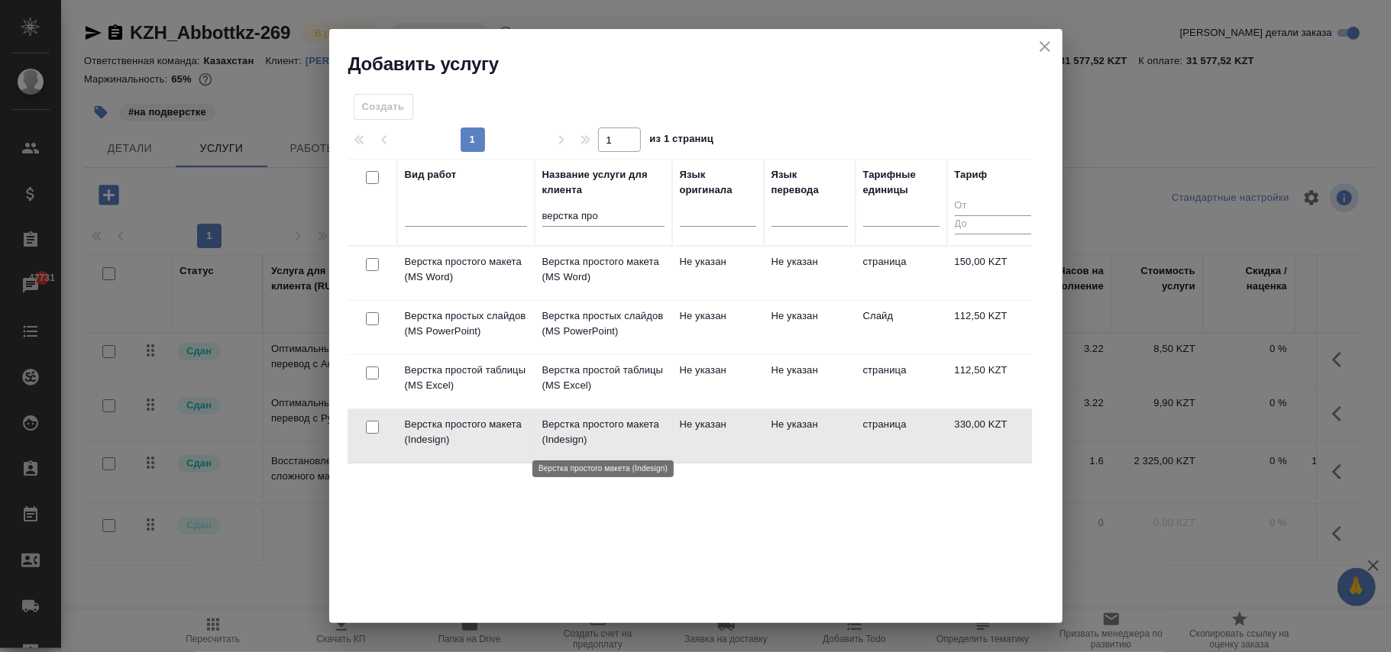
click at [631, 438] on p "Верстка простого макета (Indesign)" at bounding box center [603, 432] width 122 height 31
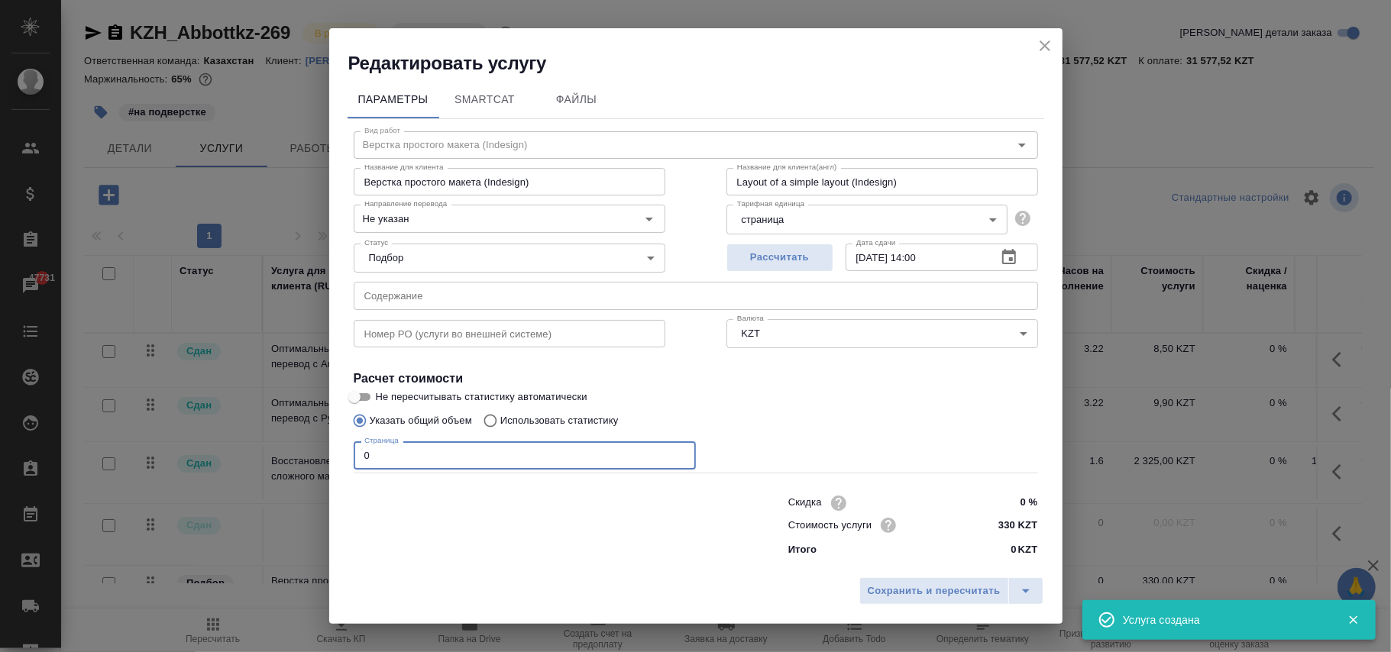
drag, startPoint x: 408, startPoint y: 455, endPoint x: 336, endPoint y: 451, distance: 72.0
click at [336, 451] on div "Параметры SmartCat Файлы Вид работ Верстка простого макета (Indesign) Вид работ…" at bounding box center [695, 323] width 733 height 495
type input "8"
click at [914, 594] on span "Сохранить и пересчитать" at bounding box center [934, 592] width 133 height 18
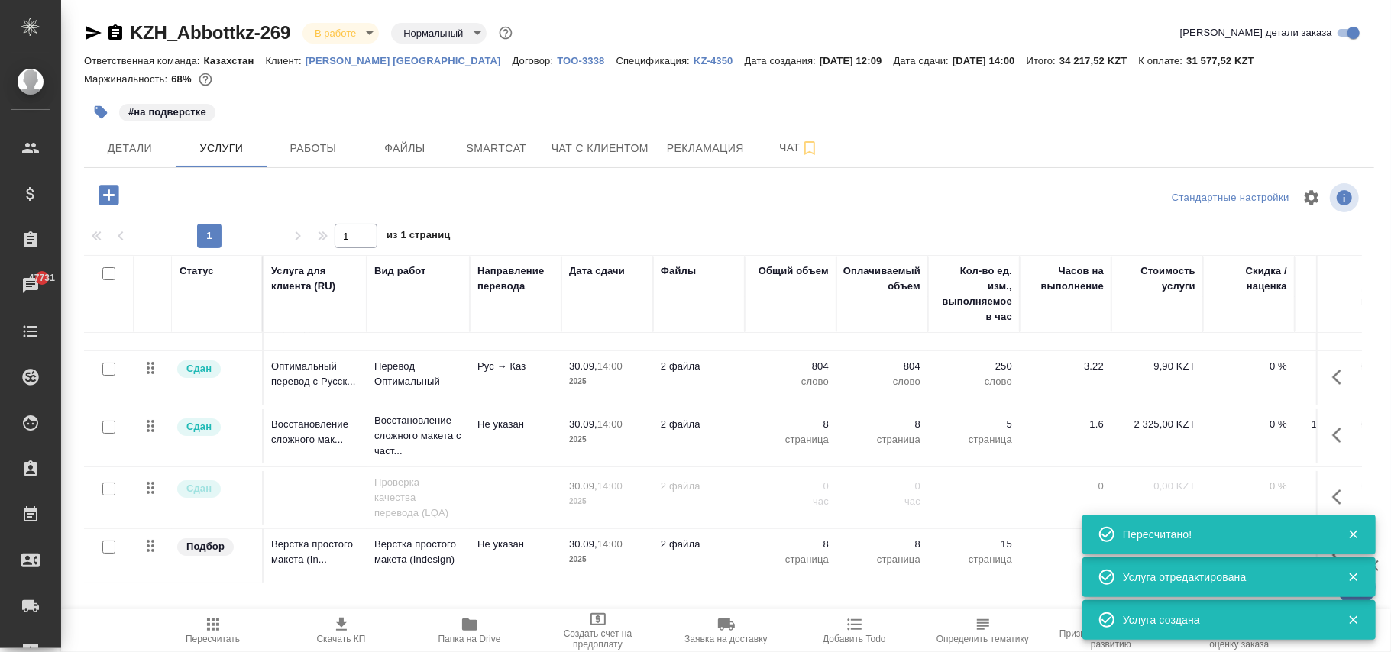
scroll to position [53, 0]
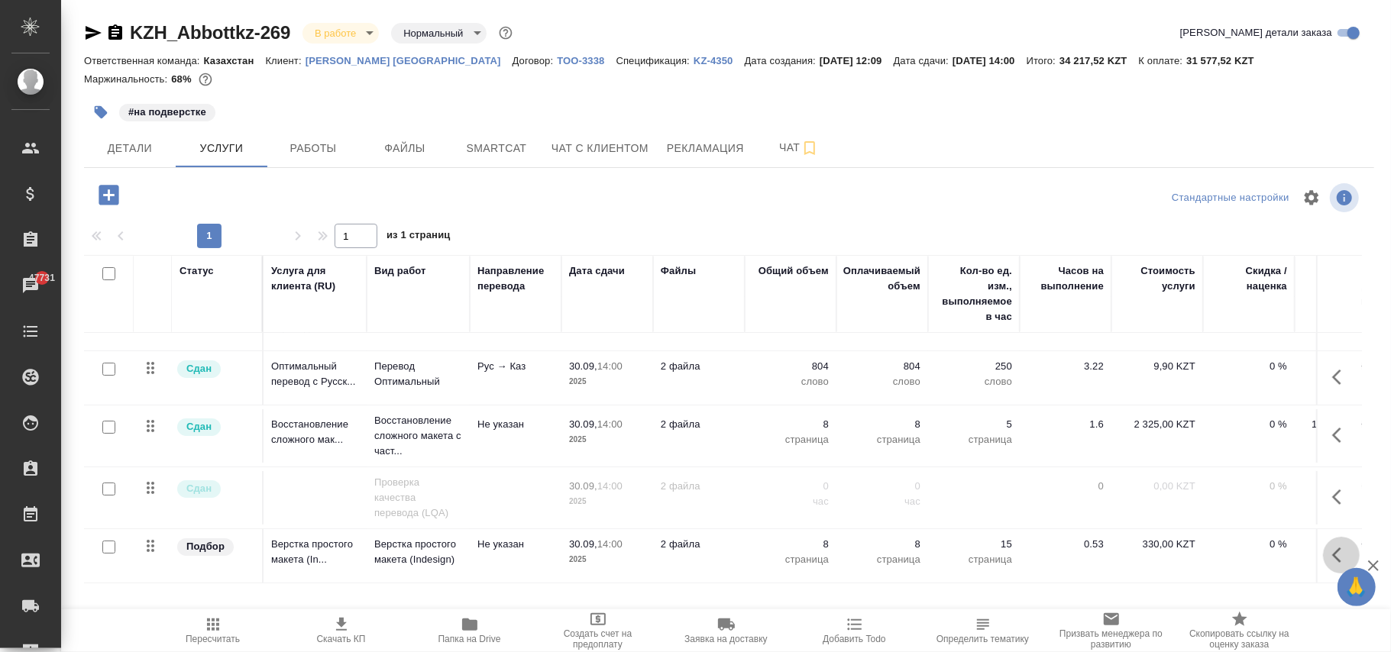
click at [1332, 548] on icon "button" at bounding box center [1336, 555] width 9 height 15
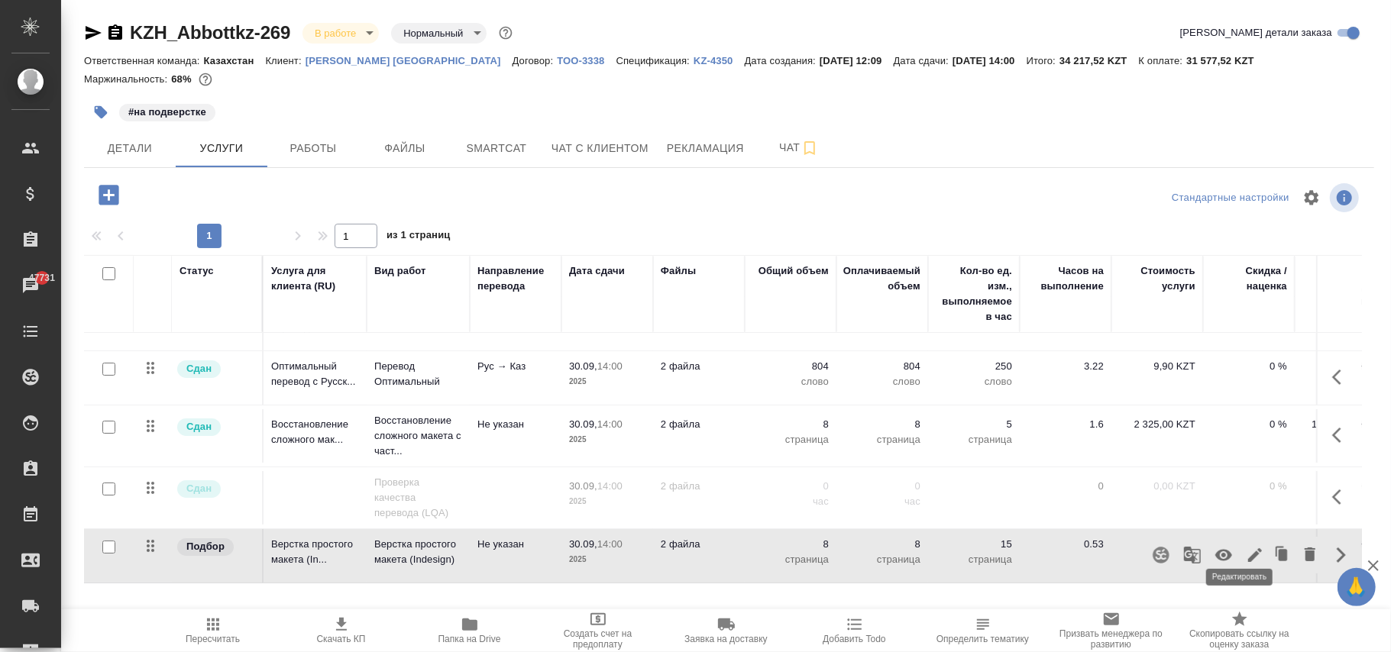
click at [1246, 546] on icon "button" at bounding box center [1255, 555] width 18 height 18
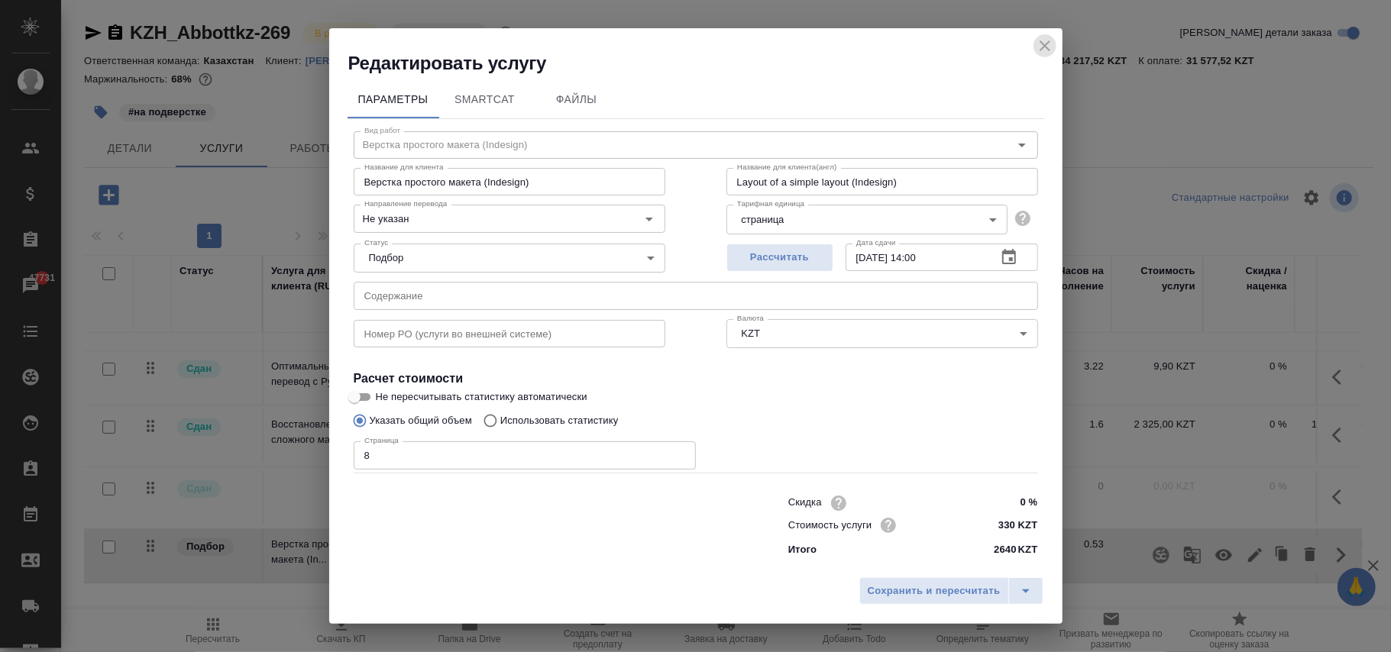
click at [1036, 37] on icon "close" at bounding box center [1045, 46] width 18 height 18
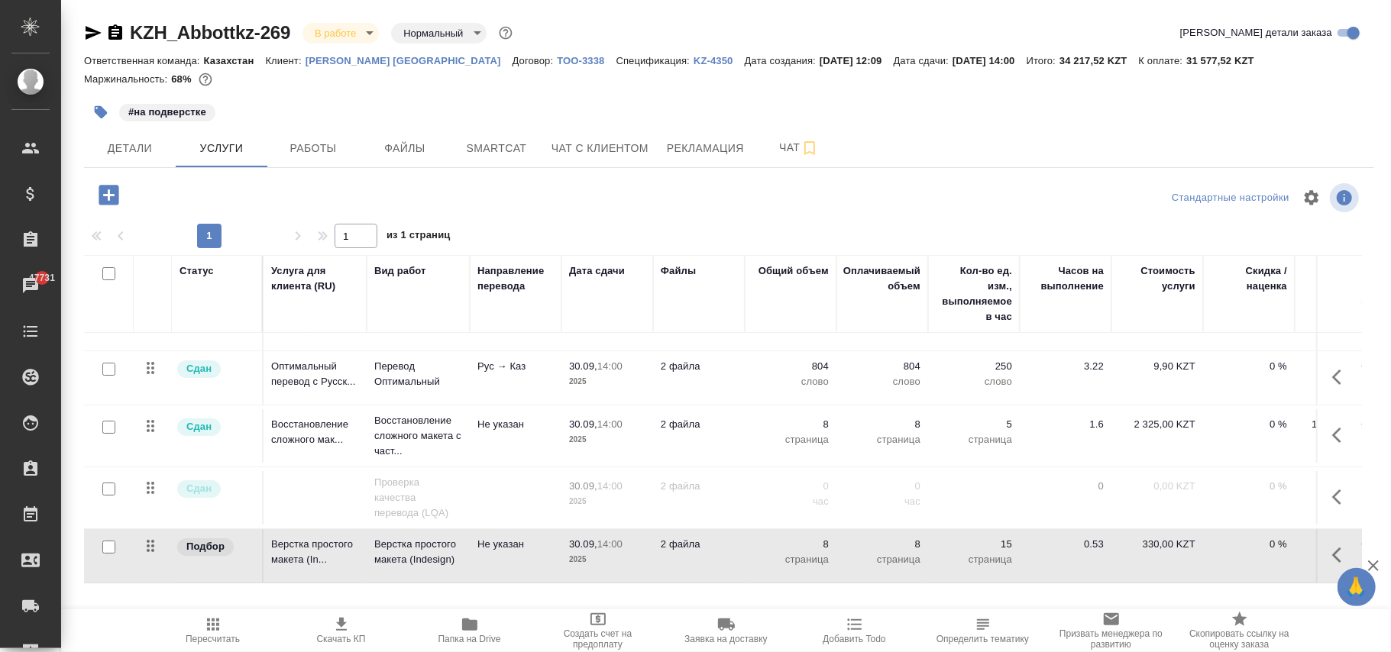
click at [1164, 537] on p "330,00 KZT" at bounding box center [1157, 544] width 76 height 15
type input "900"
click at [792, 222] on div at bounding box center [729, 220] width 1290 height 8
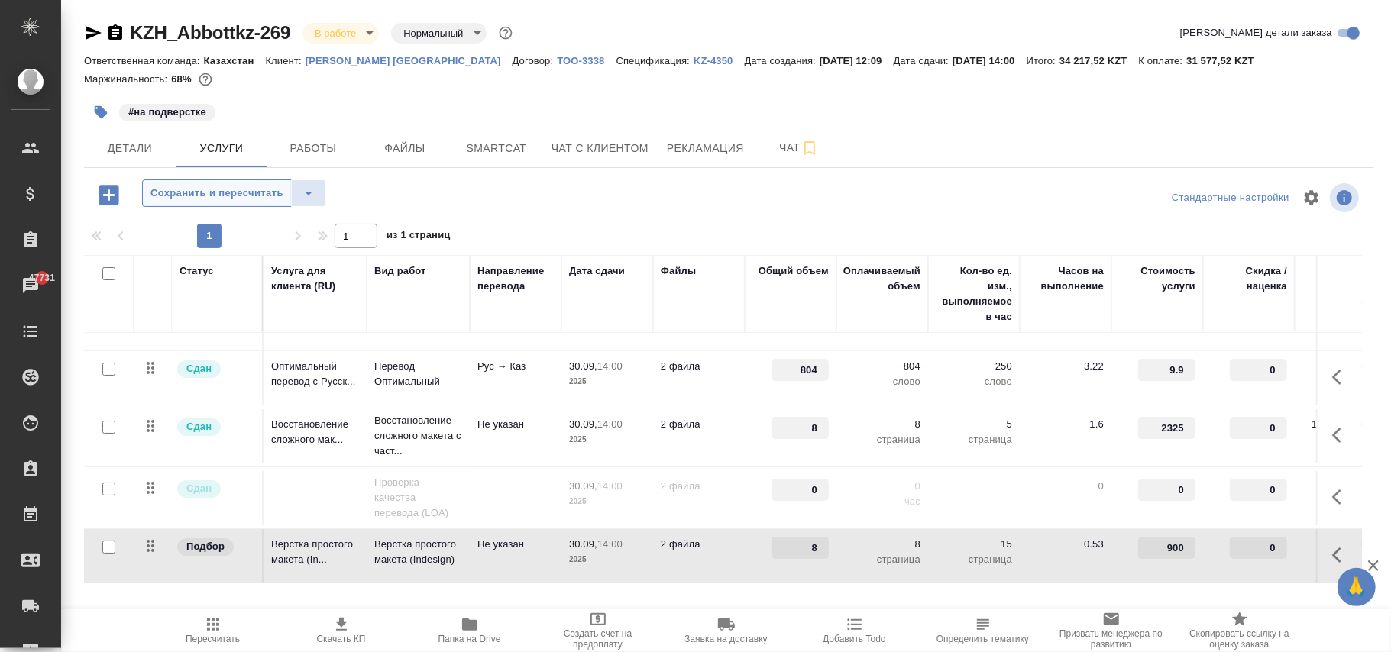
click at [248, 199] on span "Сохранить и пересчитать" at bounding box center [217, 194] width 133 height 18
